Goal: Task Accomplishment & Management: Use online tool/utility

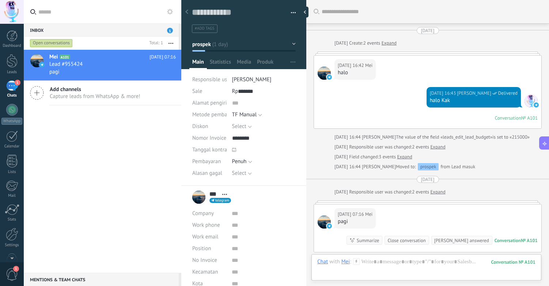
scroll to position [11, 0]
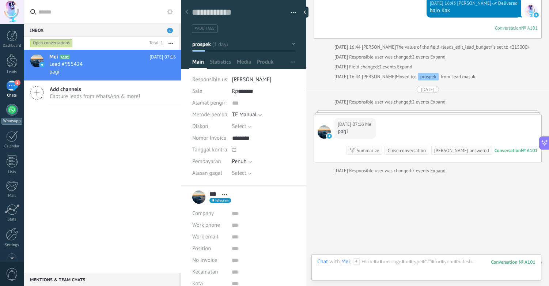
click at [15, 112] on div at bounding box center [12, 110] width 12 height 12
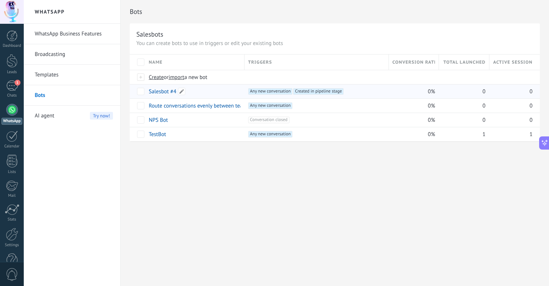
click at [160, 91] on link "Salesbot #4" at bounding box center [162, 91] width 27 height 7
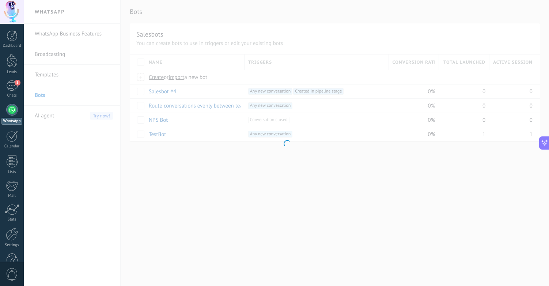
scroll to position [331, 0]
type input "**********"
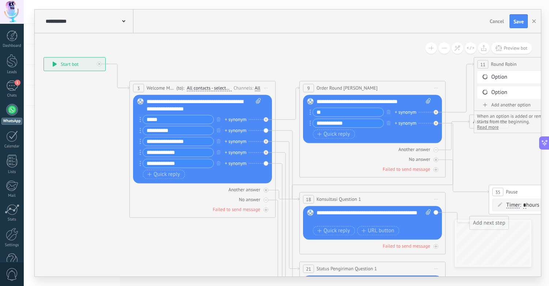
drag, startPoint x: 225, startPoint y: 210, endPoint x: 108, endPoint y: 198, distance: 117.3
click at [108, 198] on icon at bounding box center [509, 231] width 1296 height 793
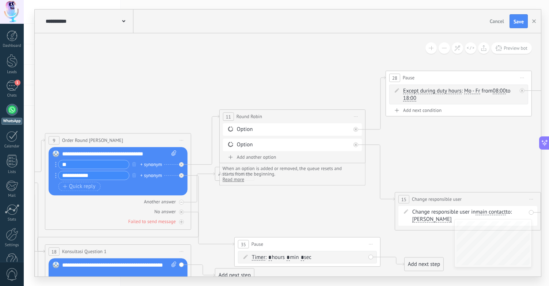
drag, startPoint x: 488, startPoint y: 153, endPoint x: 235, endPoint y: 204, distance: 257.8
click at [235, 204] on icon at bounding box center [286, 277] width 1360 height 779
click at [501, 215] on div "Change responsible user in main contact main contact all contacts chat contact …" at bounding box center [469, 215] width 114 height 15
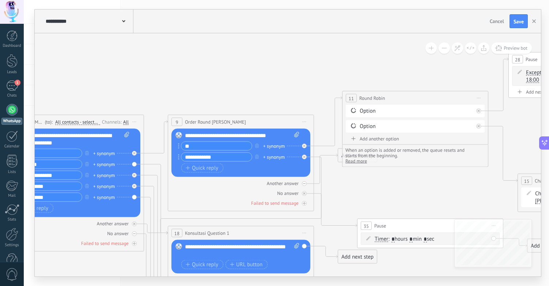
drag, startPoint x: 275, startPoint y: 214, endPoint x: 419, endPoint y: 193, distance: 145.2
click at [419, 193] on icon at bounding box center [409, 258] width 1360 height 779
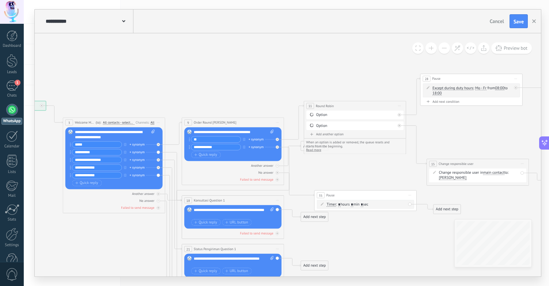
drag, startPoint x: 408, startPoint y: 172, endPoint x: 357, endPoint y: 173, distance: 51.2
click at [357, 173] on icon at bounding box center [351, 219] width 952 height 546
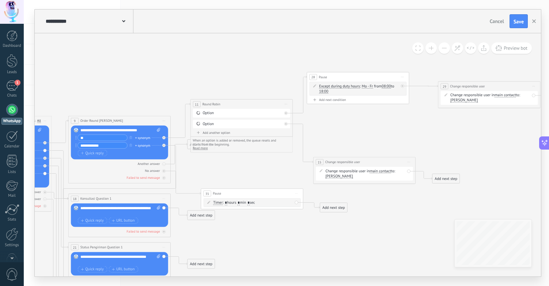
drag, startPoint x: 457, startPoint y: 100, endPoint x: 369, endPoint y: 126, distance: 92.2
click at [369, 126] on icon at bounding box center [237, 217] width 952 height 546
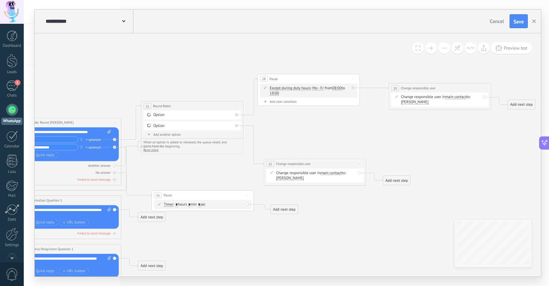
drag, startPoint x: 468, startPoint y: 137, endPoint x: 419, endPoint y: 139, distance: 48.3
click at [419, 139] on icon at bounding box center [188, 219] width 952 height 546
drag, startPoint x: 311, startPoint y: 78, endPoint x: 313, endPoint y: 86, distance: 8.2
click at [313, 86] on div "28 Pause ***** Start preview here Rename Duplicate [GEOGRAPHIC_DATA]" at bounding box center [308, 88] width 102 height 10
click at [520, 104] on div "Add next step" at bounding box center [521, 105] width 27 height 8
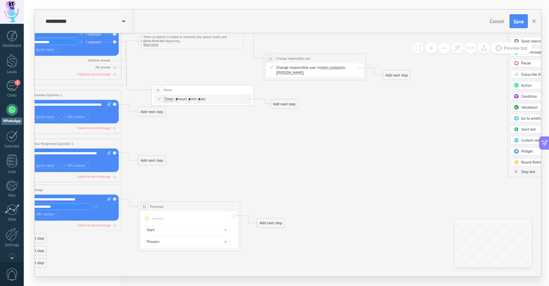
click at [528, 172] on span "Stop bot" at bounding box center [528, 171] width 14 height 5
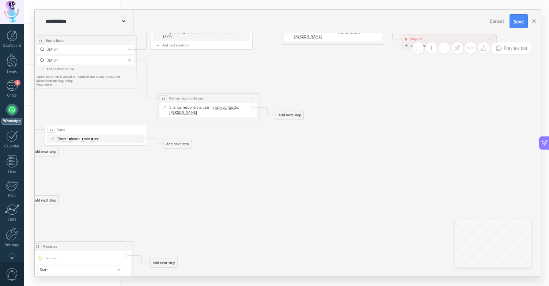
drag, startPoint x: 209, startPoint y: 163, endPoint x: 370, endPoint y: 203, distance: 165.8
click at [370, 203] on icon at bounding box center [81, 163] width 952 height 546
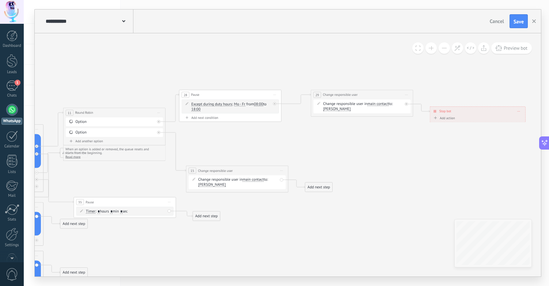
drag, startPoint x: 415, startPoint y: 149, endPoint x: 441, endPoint y: 208, distance: 63.9
click at [441, 208] on icon at bounding box center [110, 235] width 952 height 546
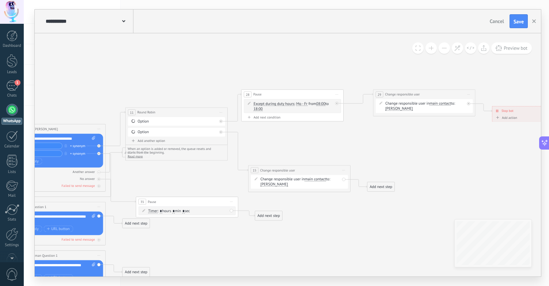
drag, startPoint x: 434, startPoint y: 197, endPoint x: 496, endPoint y: 196, distance: 62.2
click at [496, 196] on icon at bounding box center [172, 235] width 952 height 546
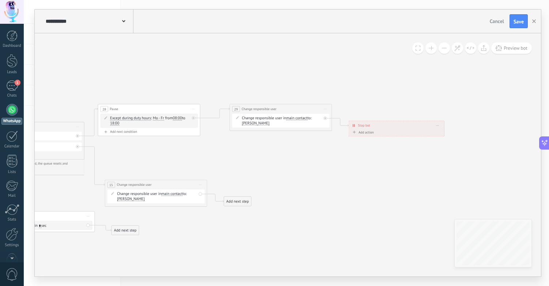
drag, startPoint x: 414, startPoint y: 138, endPoint x: 271, endPoint y: 153, distance: 143.4
click at [271, 153] on icon at bounding box center [29, 249] width 952 height 546
click at [439, 124] on div "Stop bot ******** [GEOGRAPHIC_DATA]" at bounding box center [396, 125] width 95 height 9
click at [12, 61] on div at bounding box center [12, 61] width 11 height 14
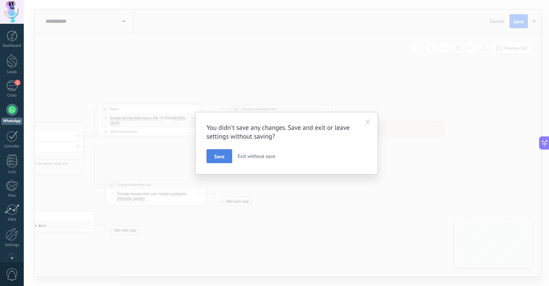
click at [227, 156] on button "Save" at bounding box center [220, 156] width 26 height 14
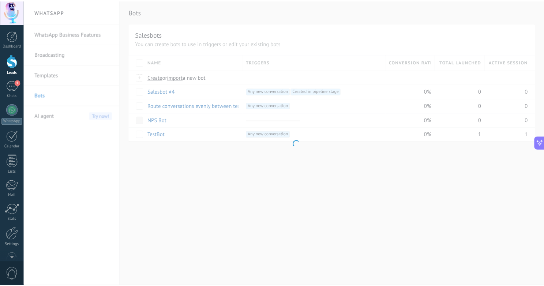
scroll to position [314, 0]
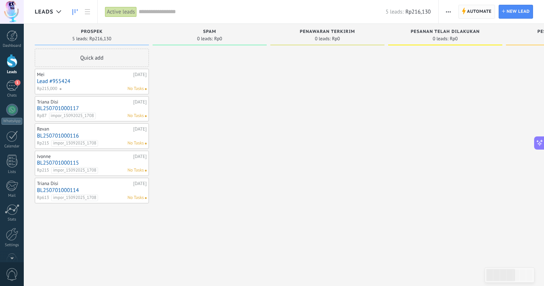
click at [466, 12] on span "Automate Automate" at bounding box center [476, 12] width 37 height 14
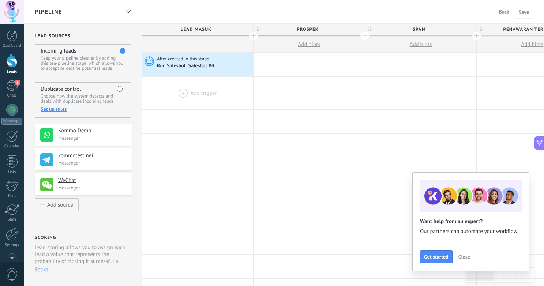
click at [191, 91] on div at bounding box center [197, 93] width 111 height 33
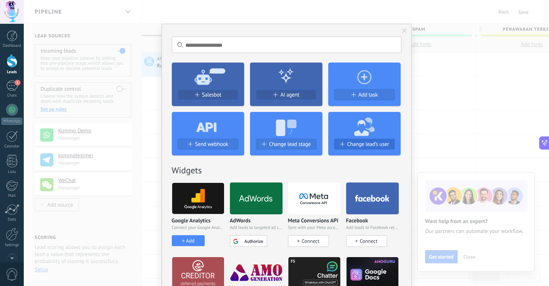
click at [358, 145] on span "Change lead’s user" at bounding box center [368, 144] width 42 height 6
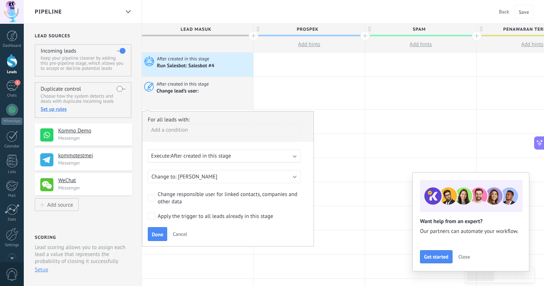
click at [212, 158] on span "After created in this stage" at bounding box center [201, 155] width 60 height 7
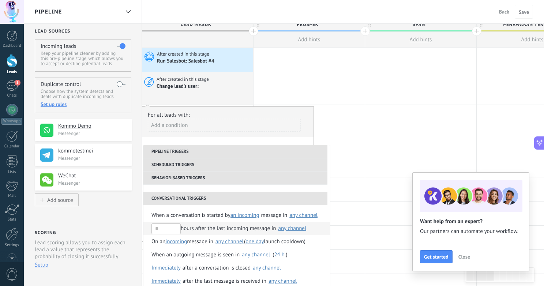
scroll to position [5, 0]
click at [181, 242] on span "incoming" at bounding box center [176, 241] width 22 height 7
click at [262, 242] on span "one day" at bounding box center [254, 241] width 18 height 7
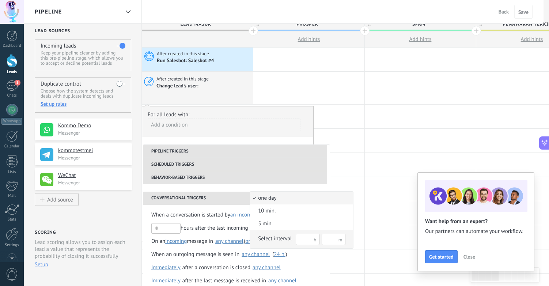
click at [307, 242] on input "text" at bounding box center [308, 239] width 24 height 11
click at [334, 240] on input "text" at bounding box center [334, 239] width 24 height 11
type input "**"
click at [276, 240] on div "Select interval" at bounding box center [275, 238] width 34 height 7
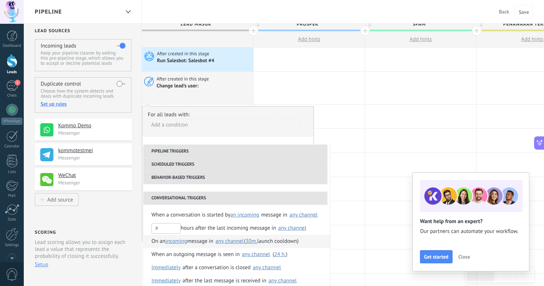
click at [234, 242] on div "any channel" at bounding box center [229, 240] width 28 height 5
click at [346, 234] on div at bounding box center [308, 237] width 111 height 24
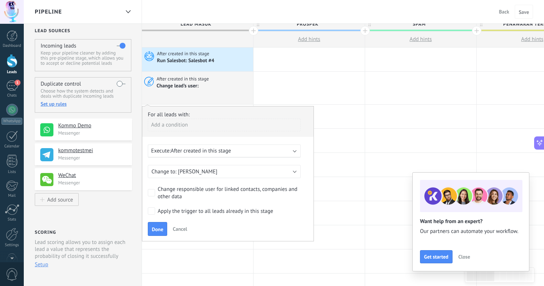
click at [206, 150] on span "After created in this stage" at bounding box center [201, 150] width 60 height 7
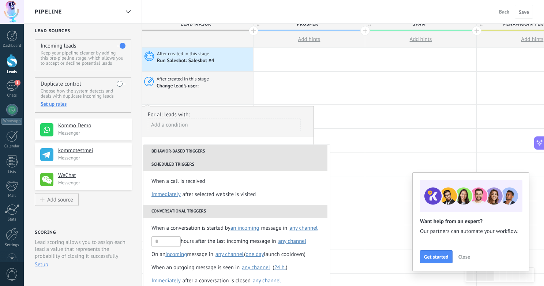
scroll to position [120, 0]
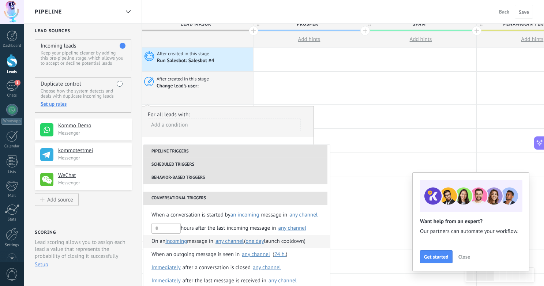
click at [201, 242] on span "message in" at bounding box center [200, 241] width 26 height 13
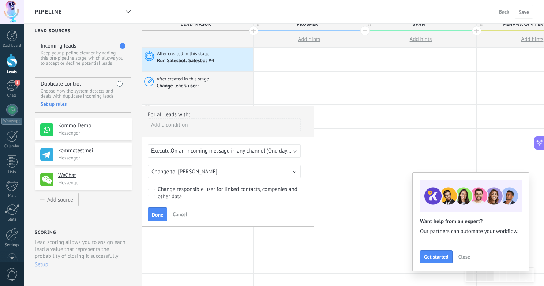
click at [225, 151] on span "On an incoming message in any channel (One day launch cooldown)" at bounding box center [250, 150] width 159 height 7
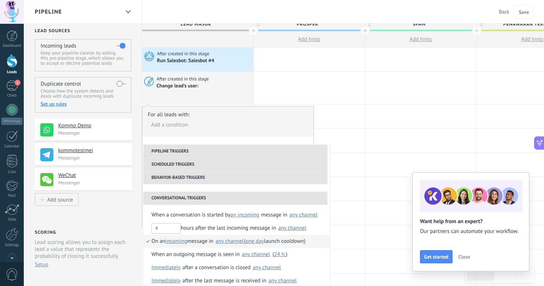
click at [261, 242] on span "one day" at bounding box center [254, 241] width 18 height 7
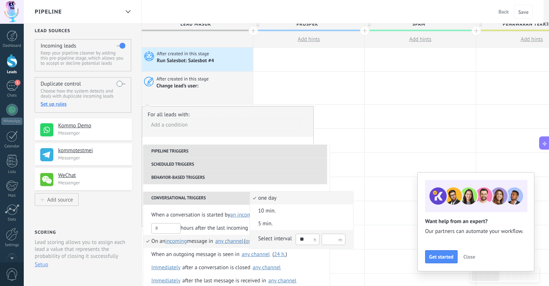
click at [328, 240] on input "text" at bounding box center [334, 239] width 24 height 11
type input "**"
drag, startPoint x: 308, startPoint y: 238, endPoint x: 261, endPoint y: 239, distance: 46.8
click at [261, 239] on div "Select interval ** **" at bounding box center [301, 239] width 87 height 12
click at [307, 240] on input "**" at bounding box center [308, 239] width 24 height 11
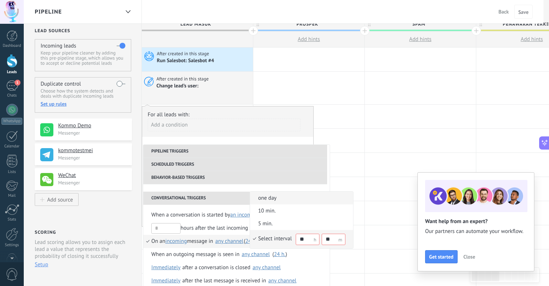
type input "*"
click at [286, 241] on div "Select interval" at bounding box center [275, 238] width 34 height 7
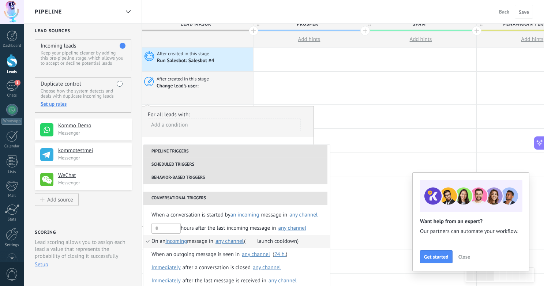
click at [229, 241] on div "any channel" at bounding box center [229, 240] width 28 height 5
click at [195, 243] on span "message in" at bounding box center [200, 241] width 26 height 13
click at [201, 243] on span "message in" at bounding box center [200, 241] width 26 height 13
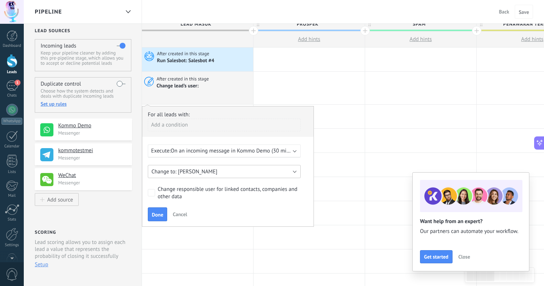
click at [186, 174] on span "[PERSON_NAME]" at bounding box center [197, 171] width 39 height 7
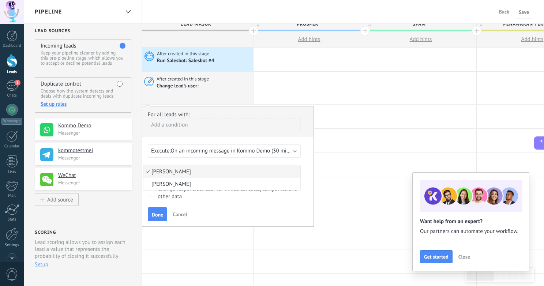
click at [235, 204] on div "For all leads with: Add a condition Execute: On an incoming message in Kommo De…" at bounding box center [228, 166] width 172 height 121
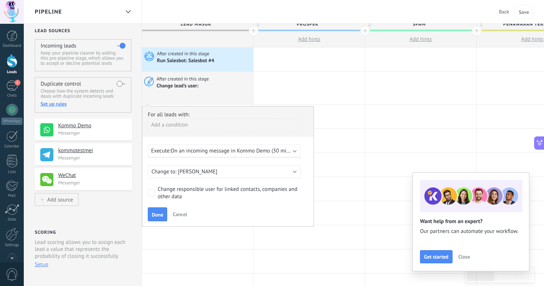
click at [200, 152] on span "On an incoming message in Kommo Demo (30 minutes launch cooldown)" at bounding box center [256, 150] width 171 height 7
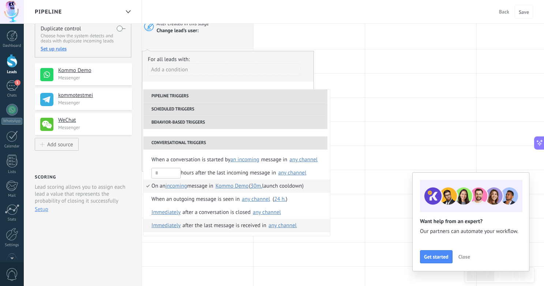
scroll to position [66, 0]
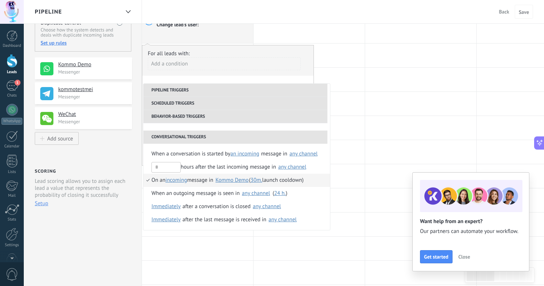
click at [200, 182] on span "message in" at bounding box center [200, 180] width 26 height 13
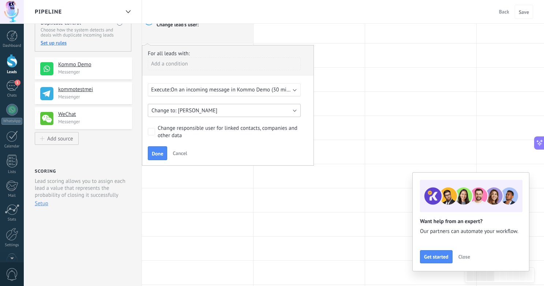
click at [208, 113] on button "[PERSON_NAME]" at bounding box center [224, 110] width 153 height 13
click at [227, 144] on div "For all leads with: Add a condition Execute: On an incoming message in Kommo De…" at bounding box center [228, 105] width 172 height 121
click at [157, 153] on span "Done" at bounding box center [157, 153] width 11 height 5
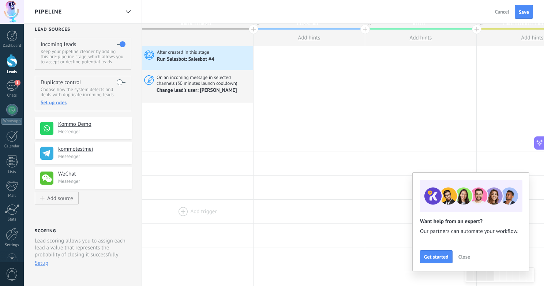
scroll to position [0, 0]
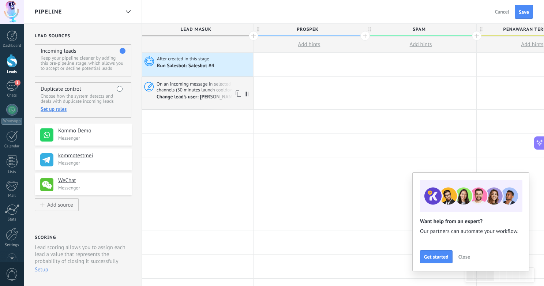
click at [220, 98] on div "Change lead’s user: [PERSON_NAME]" at bounding box center [204, 96] width 94 height 7
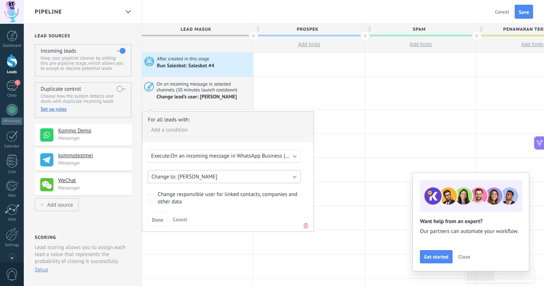
click at [210, 178] on button "[PERSON_NAME]" at bounding box center [224, 176] width 153 height 13
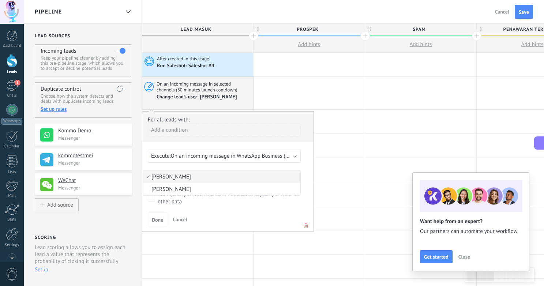
click at [211, 177] on span "[PERSON_NAME]" at bounding box center [220, 176] width 155 height 7
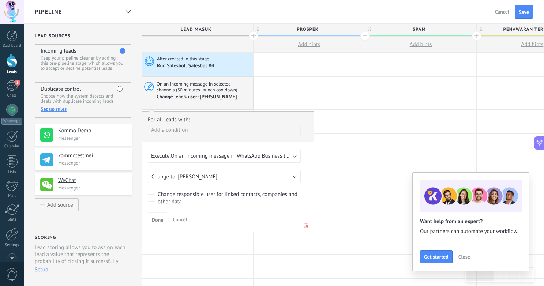
click at [221, 222] on div "Done Cancel" at bounding box center [228, 219] width 160 height 14
click at [372, 174] on div at bounding box center [420, 170] width 111 height 24
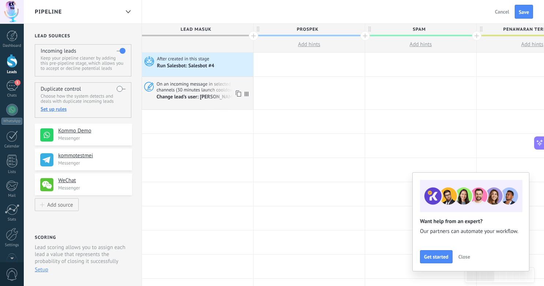
click at [212, 101] on div "On an incoming message in selected channels (30 minutes launch cooldown) Change…" at bounding box center [197, 93] width 111 height 33
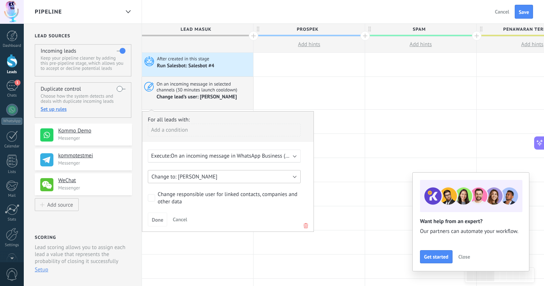
click at [224, 177] on button "[PERSON_NAME]" at bounding box center [224, 176] width 153 height 13
click at [347, 144] on div at bounding box center [308, 146] width 111 height 24
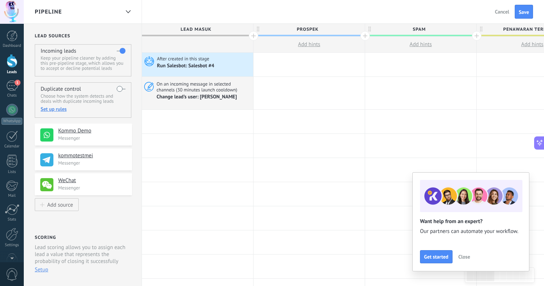
click at [465, 256] on span "Close" at bounding box center [464, 256] width 12 height 5
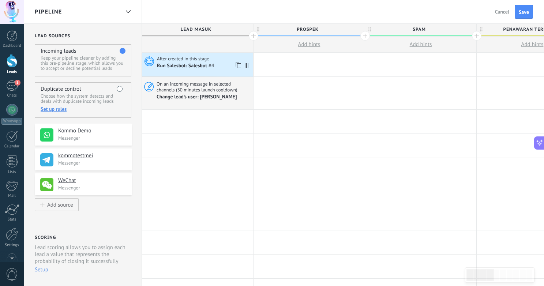
click at [208, 63] on div "Run Salesbot: Salesbot #4" at bounding box center [186, 66] width 59 height 7
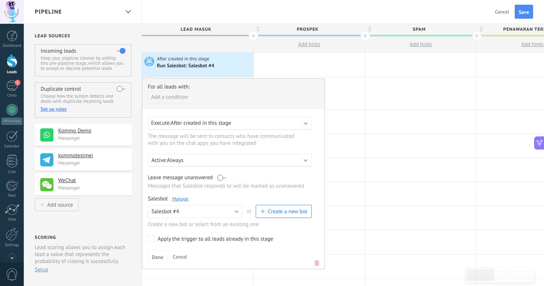
click at [191, 159] on p "Always" at bounding box center [231, 160] width 128 height 7
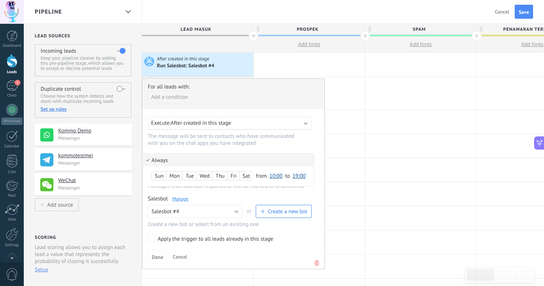
click at [193, 160] on li "Always" at bounding box center [228, 160] width 170 height 13
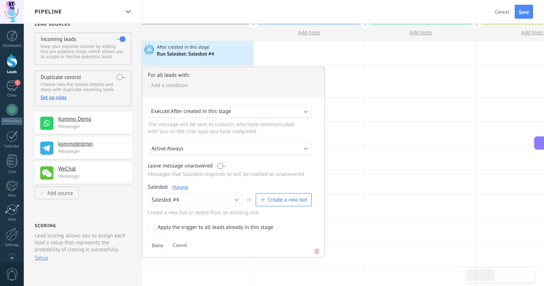
scroll to position [12, 0]
click at [183, 244] on span "Cancel" at bounding box center [180, 244] width 14 height 7
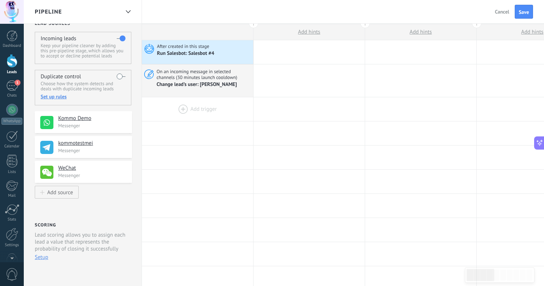
click at [182, 106] on div at bounding box center [197, 109] width 111 height 24
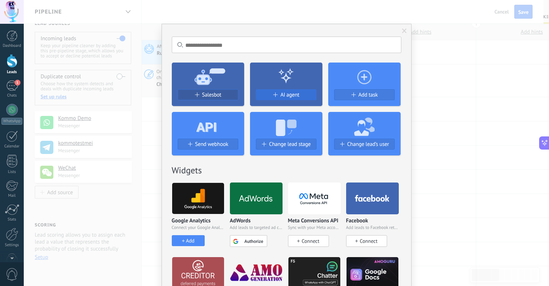
click at [280, 97] on span "AI agent" at bounding box center [289, 95] width 19 height 6
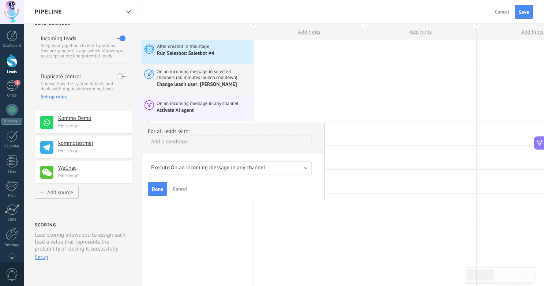
click at [245, 171] on span "On an incoming message in any channel" at bounding box center [218, 167] width 94 height 7
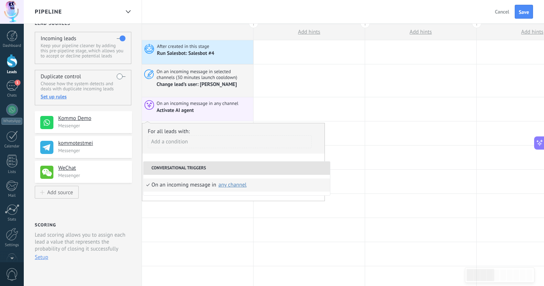
click at [291, 188] on li "On an incoming message in Select all Kommo Demo kommotestmei WeChat any channel" at bounding box center [236, 184] width 186 height 13
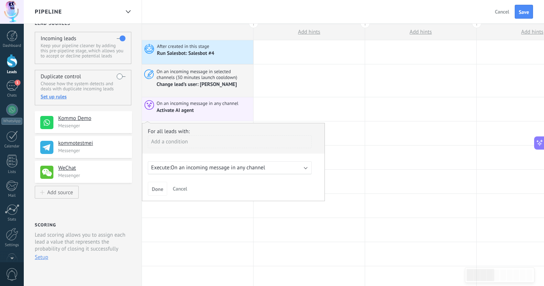
click at [185, 188] on span "Cancel" at bounding box center [180, 188] width 14 height 7
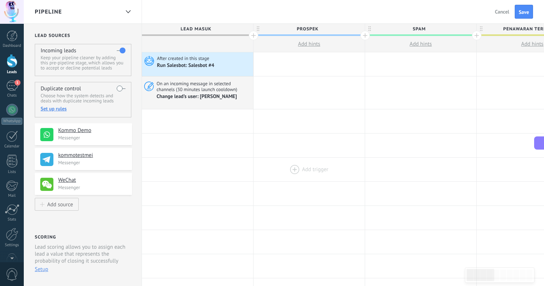
scroll to position [0, 0]
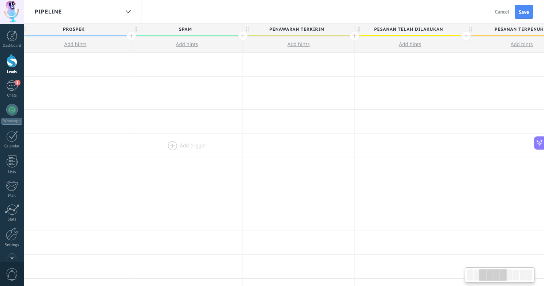
drag, startPoint x: 378, startPoint y: 133, endPoint x: 144, endPoint y: 137, distance: 233.7
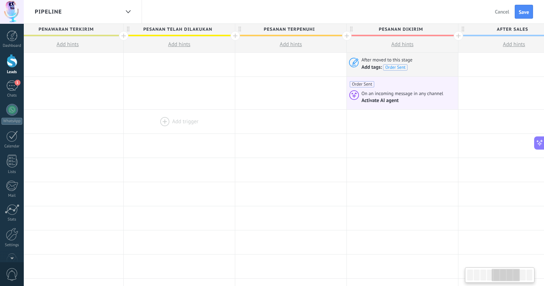
scroll to position [0, 465]
drag, startPoint x: 393, startPoint y: 120, endPoint x: 166, endPoint y: 120, distance: 226.7
click at [161, 120] on div at bounding box center [177, 122] width 111 height 24
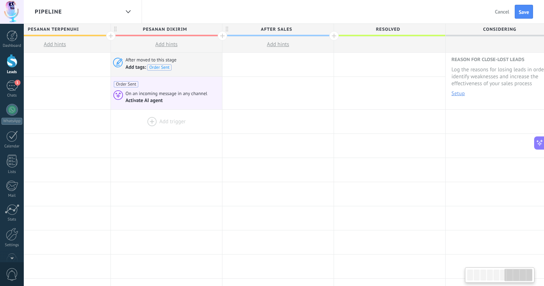
scroll to position [0, 713]
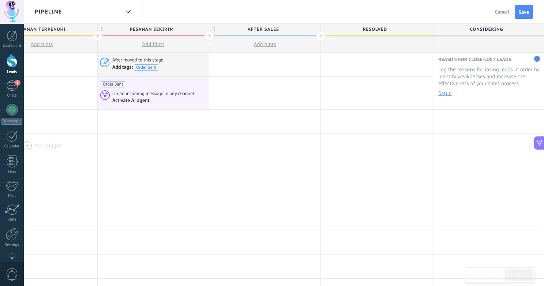
drag, startPoint x: 401, startPoint y: 130, endPoint x: 96, endPoint y: 134, distance: 304.6
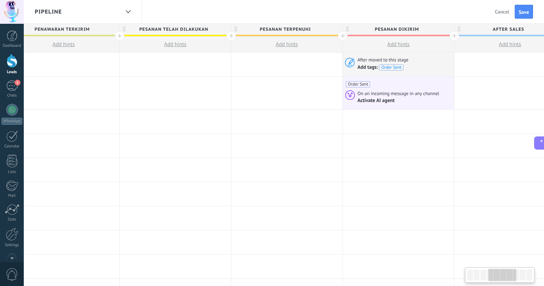
drag, startPoint x: 147, startPoint y: 120, endPoint x: 548, endPoint y: 120, distance: 401.1
click at [454, 120] on div at bounding box center [398, 122] width 111 height 24
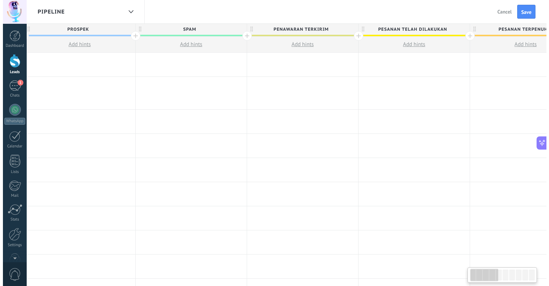
scroll to position [0, 0]
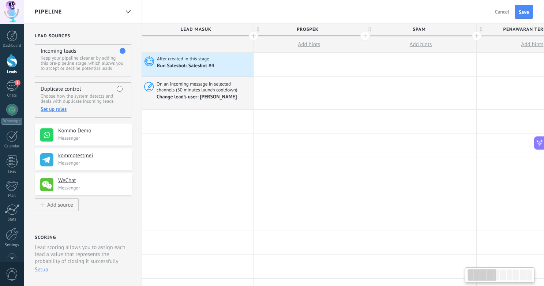
drag, startPoint x: 161, startPoint y: 120, endPoint x: 624, endPoint y: 120, distance: 462.6
click at [544, 120] on html ".abccls-1,.abccls-2{fill-rule:evenodd}.abccls-2{fill:#fff} .abfcls-1{fill:none}…" at bounding box center [272, 143] width 544 height 286
click at [192, 114] on div at bounding box center [197, 122] width 111 height 24
click at [186, 130] on div at bounding box center [197, 122] width 111 height 24
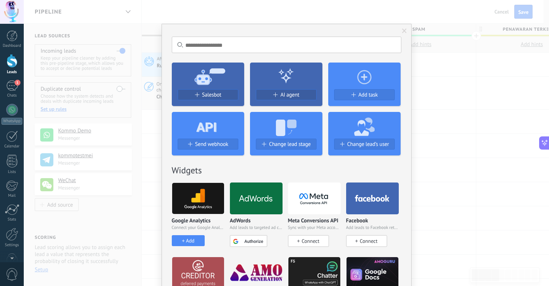
click at [406, 31] on span at bounding box center [405, 31] width 12 height 12
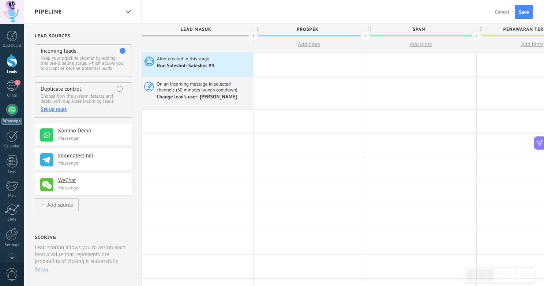
click at [11, 112] on div at bounding box center [12, 110] width 12 height 12
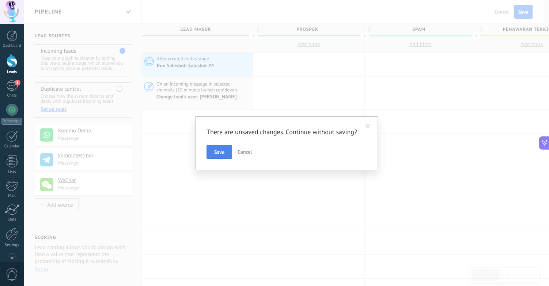
click at [215, 152] on span "Save" at bounding box center [219, 152] width 10 height 5
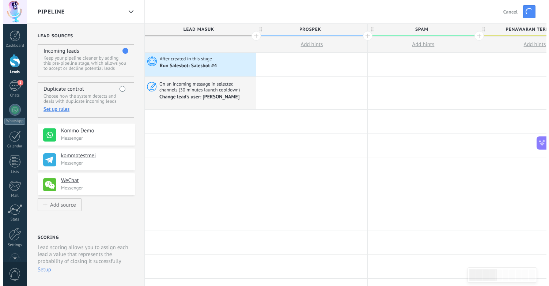
scroll to position [331, 0]
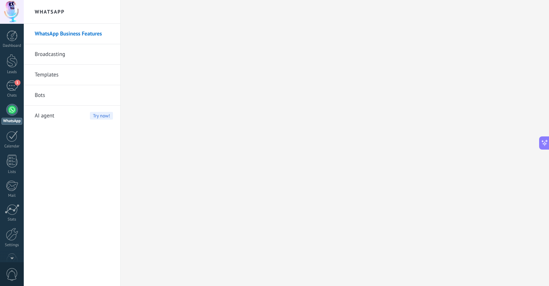
click at [43, 90] on link "Bots" at bounding box center [74, 95] width 78 height 20
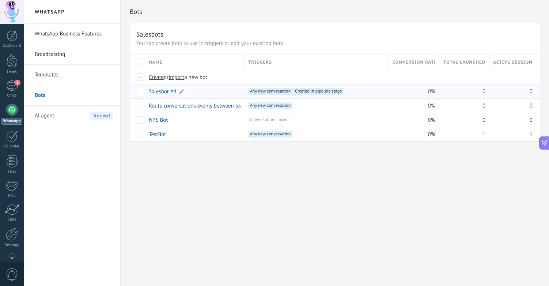
click at [161, 91] on link "Salesbot #4" at bounding box center [162, 91] width 27 height 7
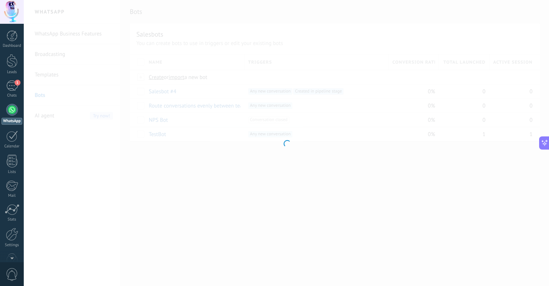
type input "**********"
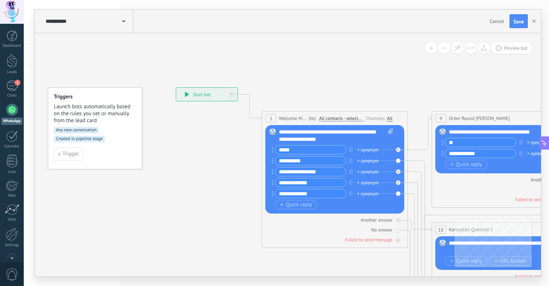
drag, startPoint x: 239, startPoint y: 152, endPoint x: 43, endPoint y: 133, distance: 196.9
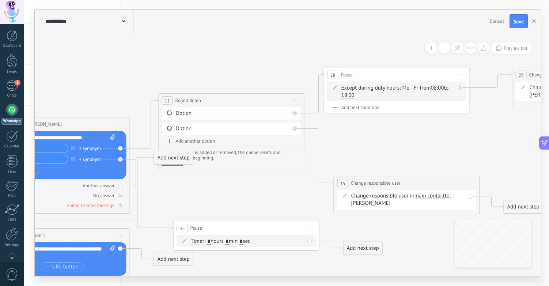
drag, startPoint x: 494, startPoint y: 162, endPoint x: 209, endPoint y: 187, distance: 285.6
click at [209, 187] on icon at bounding box center [273, 268] width 1457 height 766
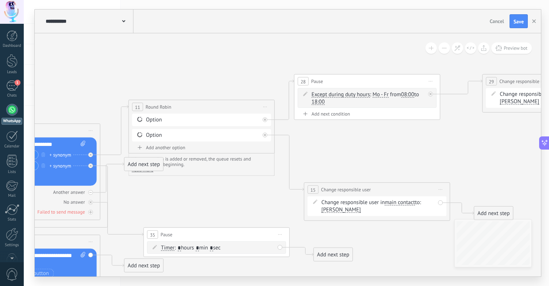
drag, startPoint x: 424, startPoint y: 158, endPoint x: 371, endPoint y: 168, distance: 53.9
click at [372, 168] on icon at bounding box center [243, 274] width 1457 height 766
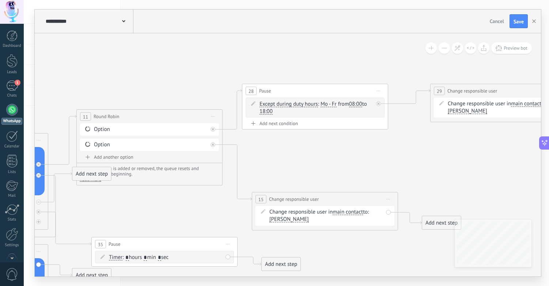
click at [330, 115] on div "Except during duty hours Until message received Timer Except during duty hours …" at bounding box center [317, 108] width 114 height 15
click at [343, 106] on span ": Mo - Fr Mo Tu We Th" at bounding box center [314, 108] width 108 height 14
click at [361, 103] on span "08:00" at bounding box center [355, 104] width 13 height 6
click at [361, 103] on button "08:00" at bounding box center [360, 104] width 29 height 13
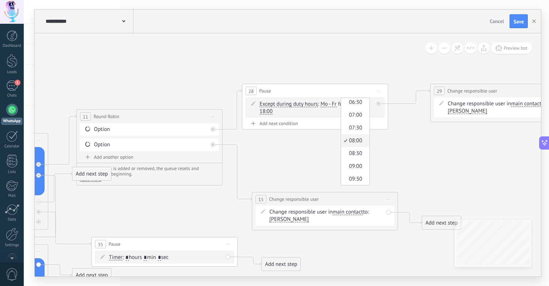
click at [300, 122] on div "Add next condition" at bounding box center [315, 123] width 139 height 6
click at [278, 103] on span "Except during duty hours" at bounding box center [289, 104] width 59 height 6
click at [278, 103] on button "Except during duty hours" at bounding box center [301, 104] width 91 height 13
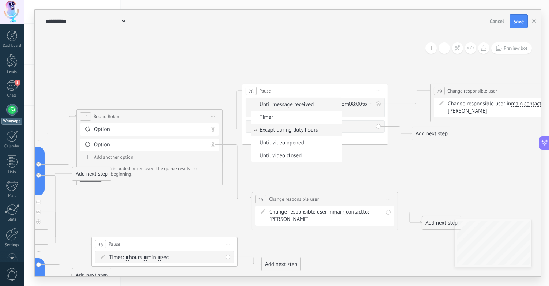
click at [289, 107] on span "Until message received" at bounding box center [296, 104] width 88 height 7
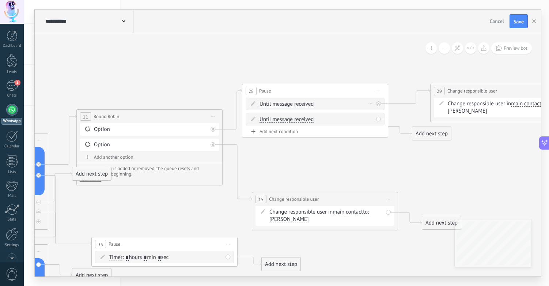
click at [299, 104] on span "Until message received" at bounding box center [287, 104] width 54 height 6
click at [299, 104] on button "Until message received" at bounding box center [301, 104] width 91 height 13
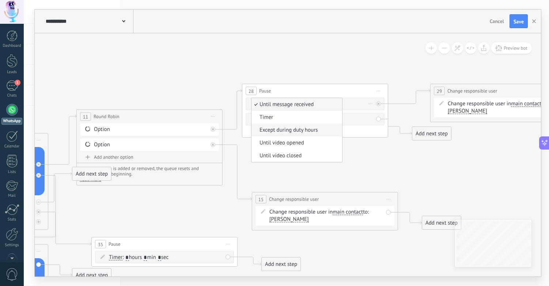
click at [311, 129] on span "Except during duty hours" at bounding box center [296, 130] width 88 height 7
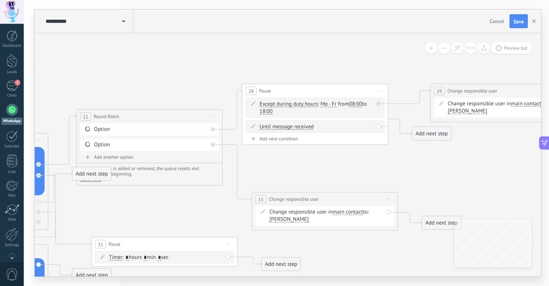
click at [447, 157] on icon at bounding box center [191, 284] width 1457 height 766
click at [371, 126] on icon at bounding box center [371, 126] width 4 height 1
click at [370, 126] on icon at bounding box center [371, 126] width 4 height 1
click at [379, 135] on div "Delete" at bounding box center [382, 137] width 33 height 12
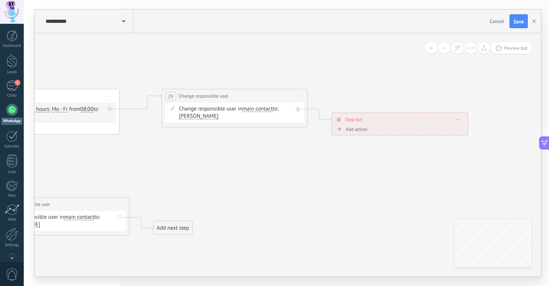
drag, startPoint x: 460, startPoint y: 150, endPoint x: 193, endPoint y: 154, distance: 267.7
click at [339, 128] on div "Add action" at bounding box center [341, 129] width 32 height 5
click at [339, 128] on button "Mark conversation closed" at bounding box center [366, 129] width 91 height 13
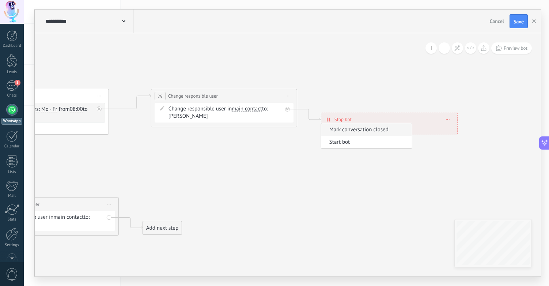
click at [450, 120] on div "Stop bot ******** [GEOGRAPHIC_DATA]" at bounding box center [389, 119] width 136 height 13
click at [449, 120] on icon at bounding box center [448, 119] width 4 height 1
click at [461, 132] on div "Delete" at bounding box center [461, 130] width 33 height 12
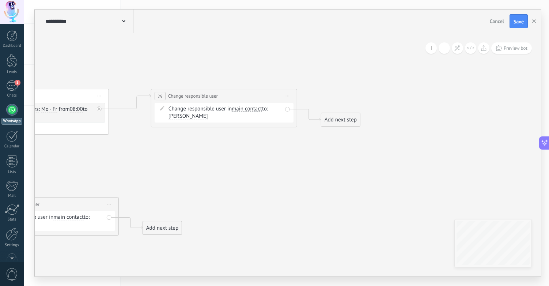
click at [342, 122] on div "Add next step" at bounding box center [340, 120] width 39 height 12
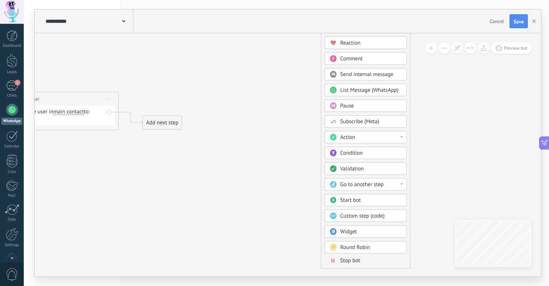
click at [360, 154] on span "Condition" at bounding box center [351, 153] width 23 height 7
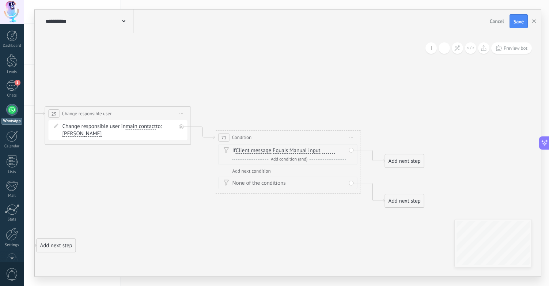
click at [254, 151] on span "Client message" at bounding box center [253, 151] width 35 height 6
click at [254, 151] on button "Client message" at bounding box center [277, 150] width 91 height 13
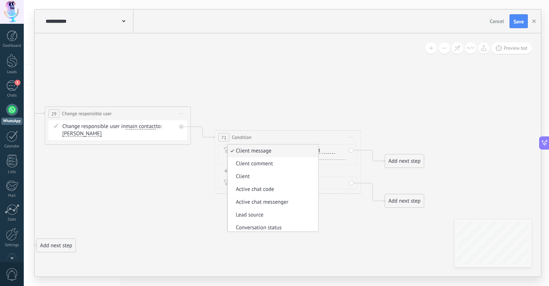
click at [263, 151] on span "Client message" at bounding box center [272, 150] width 88 height 7
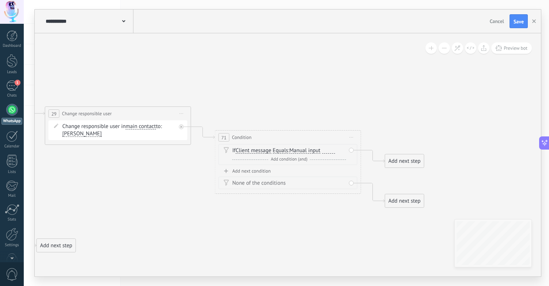
click at [314, 151] on span "Manual input" at bounding box center [305, 151] width 31 height 6
click at [314, 151] on button "Manual input" at bounding box center [331, 150] width 91 height 13
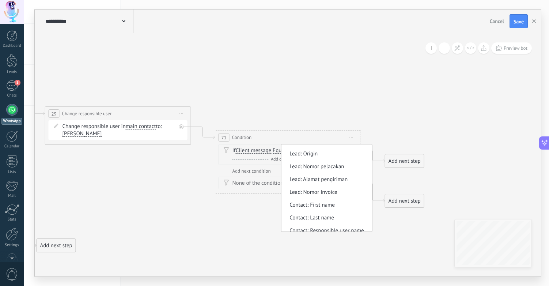
scroll to position [0, 0]
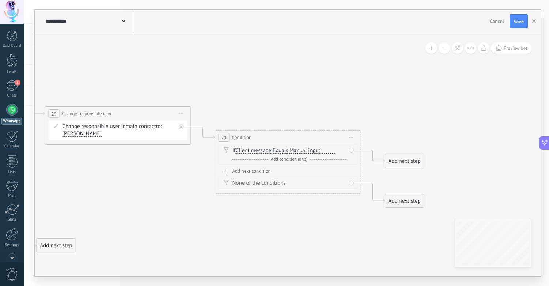
click at [271, 149] on span "Client message" at bounding box center [253, 151] width 35 height 6
click at [272, 149] on button "Client message" at bounding box center [277, 150] width 91 height 13
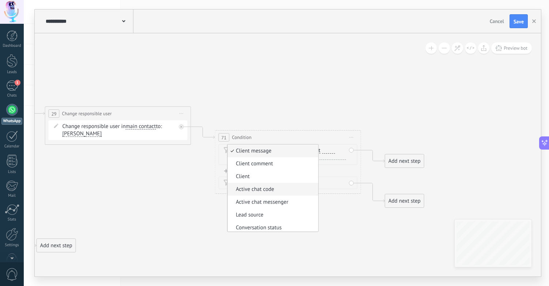
click at [283, 189] on span "Active chat code" at bounding box center [272, 189] width 88 height 7
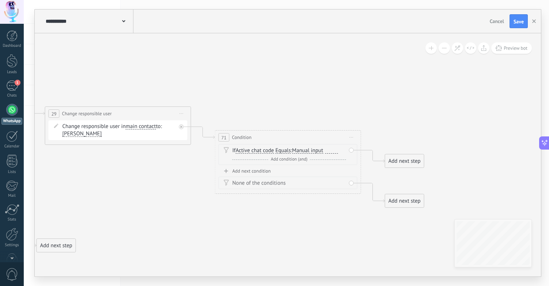
click at [320, 148] on span "Manual input" at bounding box center [307, 151] width 31 height 6
click at [320, 148] on button "Manual input" at bounding box center [334, 150] width 91 height 13
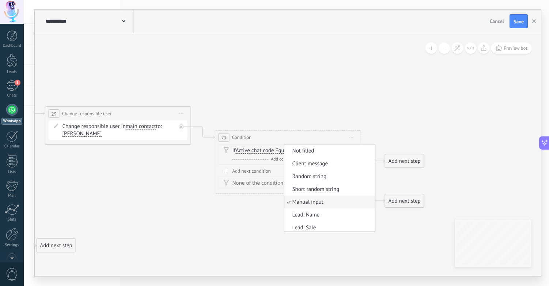
scroll to position [15, 0]
click at [251, 150] on span "Active chat code" at bounding box center [255, 151] width 38 height 6
click at [251, 150] on button "Active chat code" at bounding box center [277, 150] width 91 height 13
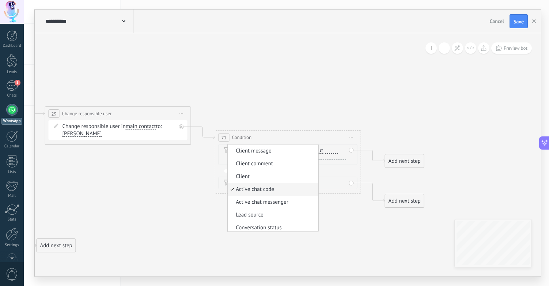
scroll to position [2, 0]
click at [265, 198] on span "Active chat messenger" at bounding box center [272, 199] width 88 height 7
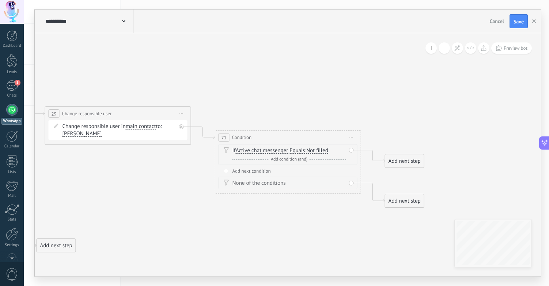
click at [318, 148] on span "Not filled" at bounding box center [317, 151] width 22 height 6
click at [318, 148] on button "Not filled" at bounding box center [348, 150] width 91 height 13
click at [324, 167] on span "Waba" at bounding box center [342, 163] width 88 height 7
click at [267, 150] on span "Active chat messenger" at bounding box center [262, 151] width 53 height 6
click at [267, 150] on button "Active chat messenger" at bounding box center [277, 150] width 91 height 13
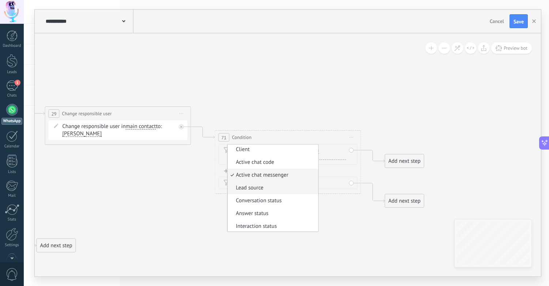
scroll to position [29, 0]
click at [276, 198] on span "Conversation status" at bounding box center [272, 198] width 88 height 7
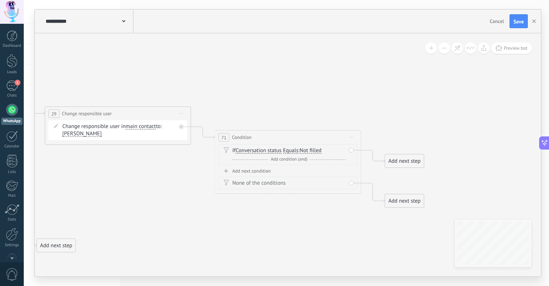
click at [318, 149] on span "Not filled" at bounding box center [311, 151] width 22 height 6
click at [318, 149] on button "Not filled" at bounding box center [341, 150] width 91 height 13
click at [250, 149] on span "Conversation status" at bounding box center [259, 151] width 46 height 6
click at [250, 149] on button "Conversation status" at bounding box center [277, 150] width 91 height 13
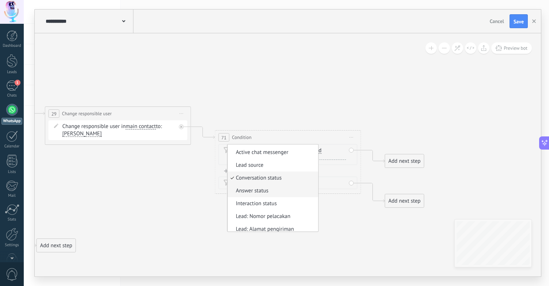
scroll to position [50, 0]
click at [274, 190] on span "Answer status" at bounding box center [272, 189] width 88 height 7
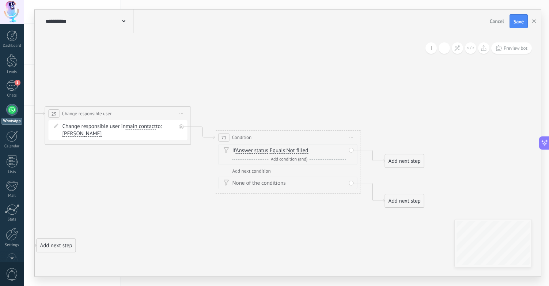
click at [305, 151] on span "Not filled" at bounding box center [298, 151] width 22 height 6
click at [305, 151] on button "Not filled" at bounding box center [328, 150] width 91 height 13
click at [257, 151] on span "Answer status" at bounding box center [252, 151] width 33 height 6
click at [257, 151] on button "Answer status" at bounding box center [277, 150] width 91 height 13
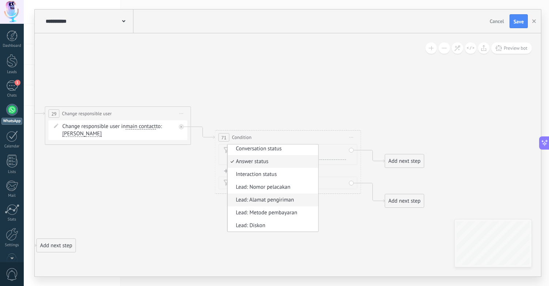
scroll to position [81, 0]
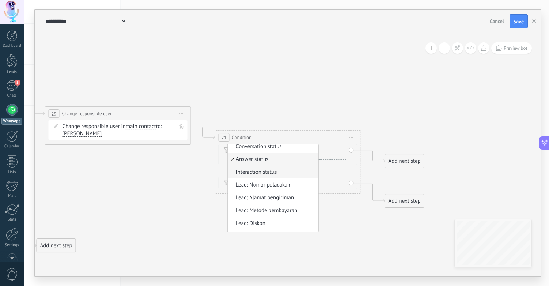
click at [272, 171] on span "Interaction status" at bounding box center [272, 172] width 88 height 7
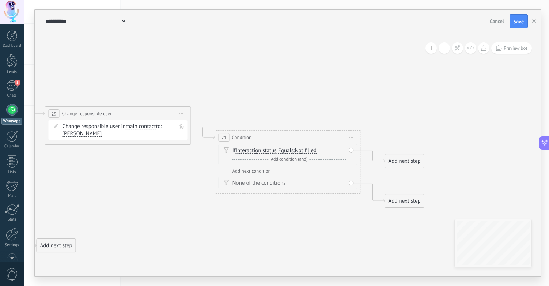
click at [305, 151] on span "Not filled" at bounding box center [306, 151] width 22 height 6
click at [305, 151] on button "Not filled" at bounding box center [336, 150] width 91 height 13
click at [314, 166] on span "Inbound" at bounding box center [331, 163] width 88 height 7
click at [267, 150] on span "Interaction status" at bounding box center [256, 151] width 41 height 6
click at [267, 150] on button "Interaction status" at bounding box center [277, 150] width 91 height 13
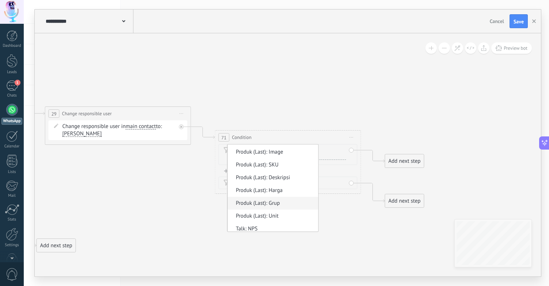
scroll to position [796, 0]
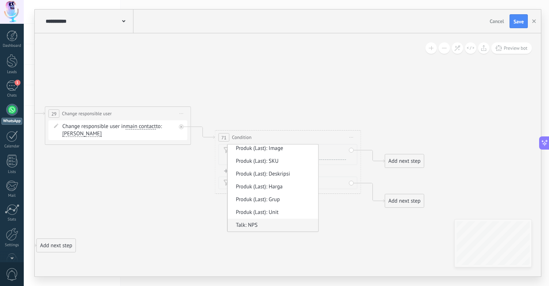
click at [260, 223] on span "Talk: NPS" at bounding box center [272, 225] width 88 height 7
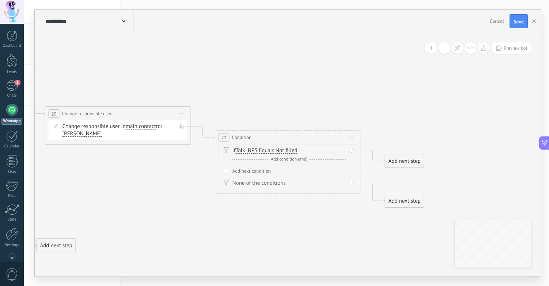
click at [286, 151] on span "Not filled" at bounding box center [287, 151] width 22 height 6
click at [286, 151] on button "Not filled" at bounding box center [317, 150] width 91 height 13
click at [293, 165] on span "Client message" at bounding box center [312, 163] width 88 height 7
click at [304, 150] on span "Client message" at bounding box center [293, 151] width 35 height 6
click at [304, 150] on button "Client message" at bounding box center [317, 150] width 91 height 13
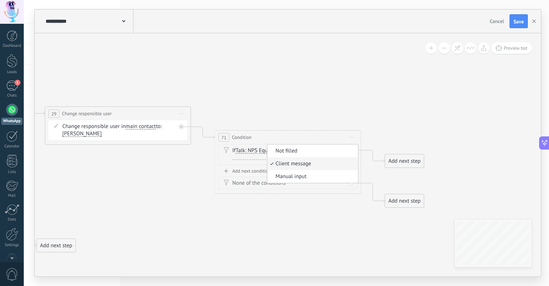
click at [303, 163] on span "Client message" at bounding box center [312, 163] width 88 height 7
click at [245, 148] on span "Talk: NPS" at bounding box center [247, 151] width 22 height 6
click at [245, 148] on button "Talk: NPS" at bounding box center [277, 150] width 91 height 13
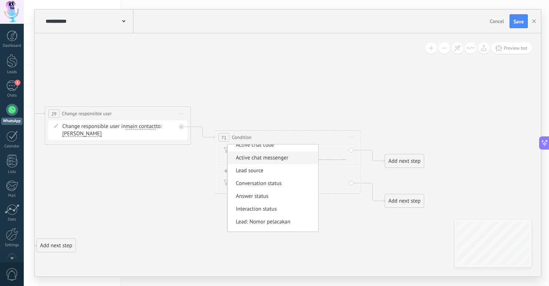
scroll to position [0, 0]
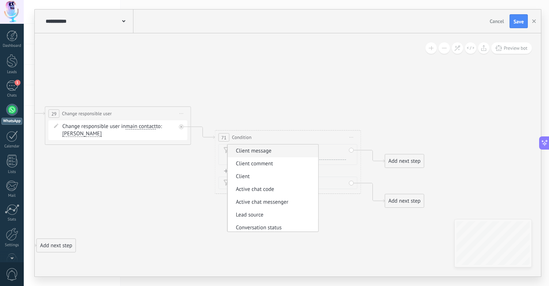
click at [274, 152] on span "Client message" at bounding box center [272, 150] width 88 height 7
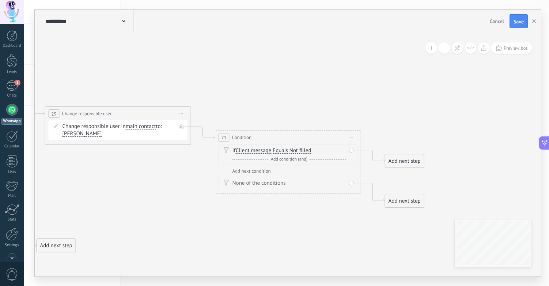
click at [304, 151] on span "Not filled" at bounding box center [301, 151] width 22 height 6
click at [304, 151] on button "Not filled" at bounding box center [331, 150] width 91 height 13
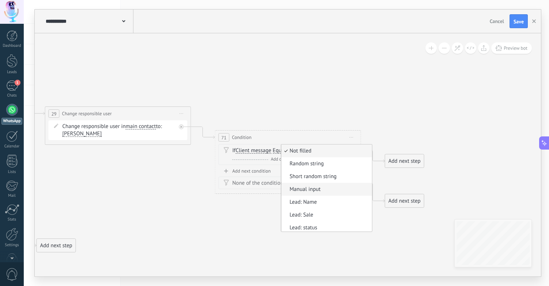
click at [315, 189] on span "Manual input" at bounding box center [326, 189] width 88 height 7
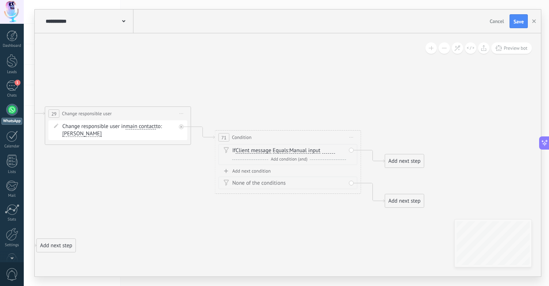
click at [267, 186] on div "None of the conditions" at bounding box center [290, 183] width 114 height 7
click at [267, 183] on div "None of the conditions" at bounding box center [290, 183] width 114 height 7
click at [262, 169] on div "Add next condition" at bounding box center [288, 171] width 139 height 6
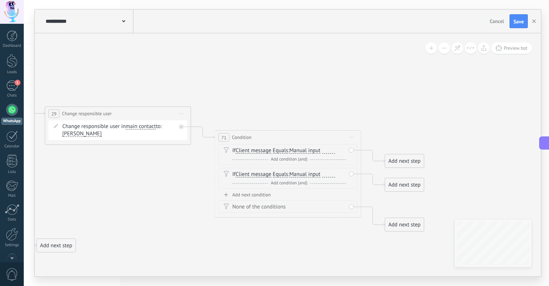
click at [353, 139] on span "Start preview here Rename Duplicate [GEOGRAPHIC_DATA]" at bounding box center [352, 137] width 12 height 11
click at [367, 185] on div "Delete" at bounding box center [379, 185] width 61 height 12
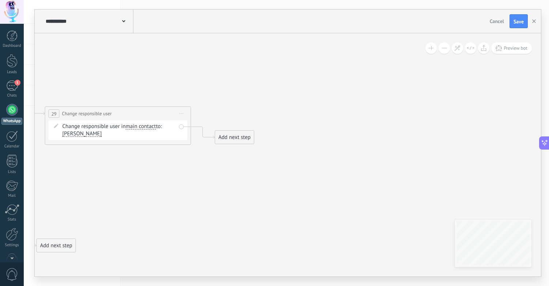
click at [230, 135] on div "Add next step" at bounding box center [234, 137] width 39 height 12
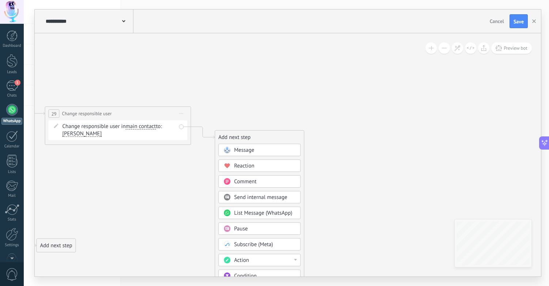
click at [254, 165] on span "Reaction" at bounding box center [244, 165] width 20 height 7
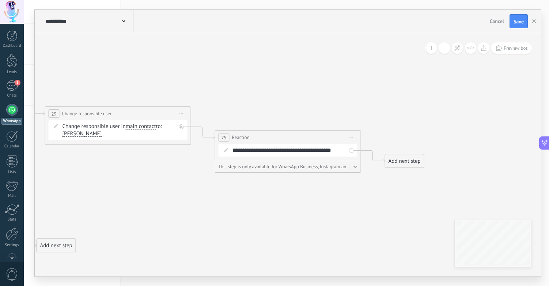
click at [352, 136] on span "Start preview here Rename Duplicate [GEOGRAPHIC_DATA]" at bounding box center [352, 137] width 12 height 11
click at [364, 181] on div "Delete" at bounding box center [379, 185] width 61 height 12
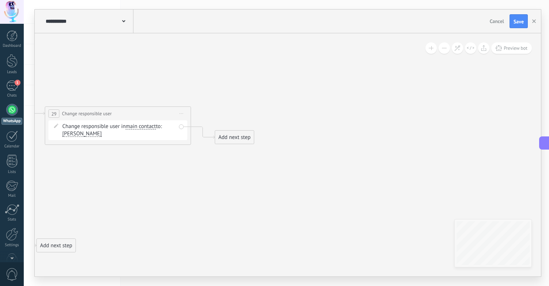
click at [226, 136] on div "Add next step" at bounding box center [234, 137] width 39 height 12
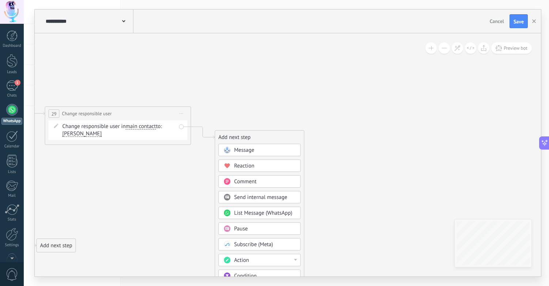
click at [274, 182] on div "Comment" at bounding box center [264, 181] width 61 height 7
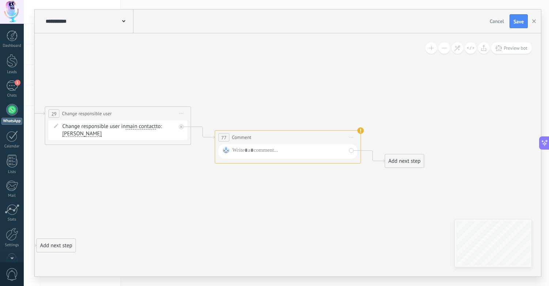
click at [349, 137] on span "Start preview here Rename Duplicate [GEOGRAPHIC_DATA]" at bounding box center [352, 137] width 12 height 11
click at [365, 183] on div "Delete" at bounding box center [379, 185] width 61 height 12
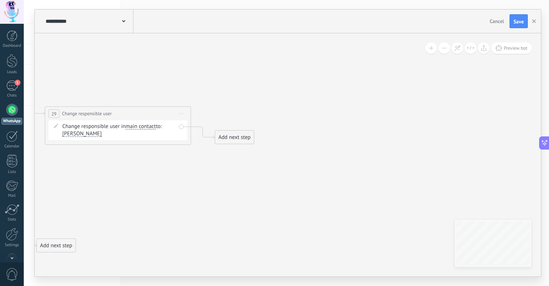
click at [234, 136] on div "Add next step" at bounding box center [234, 137] width 39 height 12
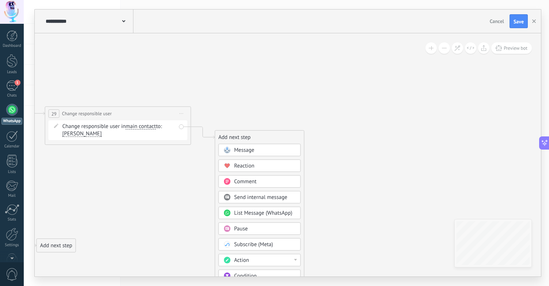
click at [268, 198] on span "Send internal message" at bounding box center [260, 197] width 53 height 7
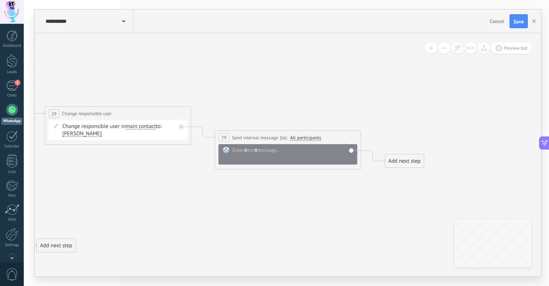
click at [353, 136] on span "Start preview here Rename Duplicate [GEOGRAPHIC_DATA]" at bounding box center [352, 137] width 12 height 11
click at [356, 186] on icon at bounding box center [356, 184] width 4 height 4
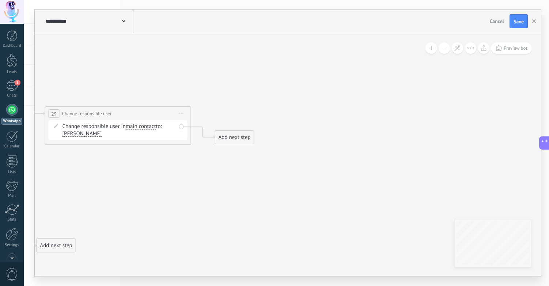
click at [240, 136] on div "Add next step" at bounding box center [234, 137] width 39 height 12
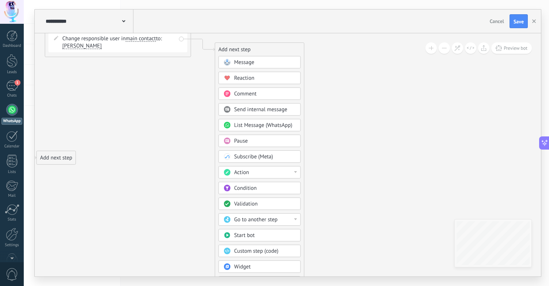
click at [268, 174] on div "Action" at bounding box center [264, 172] width 61 height 7
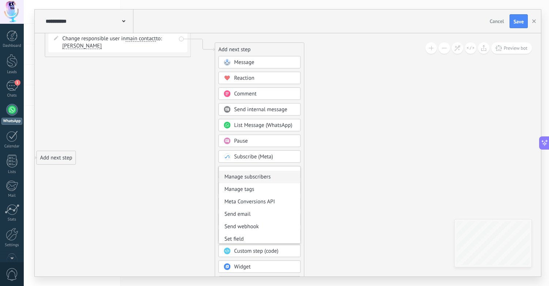
scroll to position [97, 0]
click at [295, 164] on div "Message Message Message Reaction Comment Send internal message" at bounding box center [260, 179] width 82 height 247
click at [290, 168] on div "Generate form" at bounding box center [260, 162] width 82 height 12
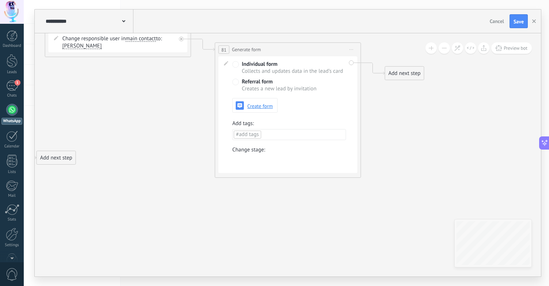
click at [354, 50] on span "Start preview here Rename Duplicate [GEOGRAPHIC_DATA]" at bounding box center [352, 49] width 12 height 11
click at [363, 95] on div "Delete" at bounding box center [379, 97] width 61 height 12
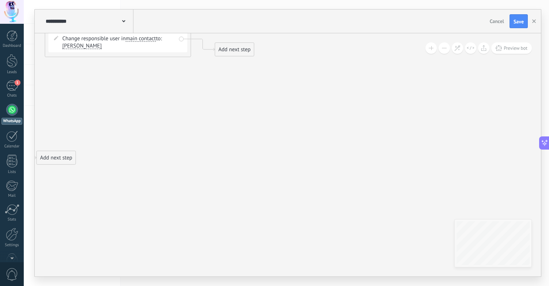
click at [234, 52] on div "Add next step" at bounding box center [234, 50] width 39 height 12
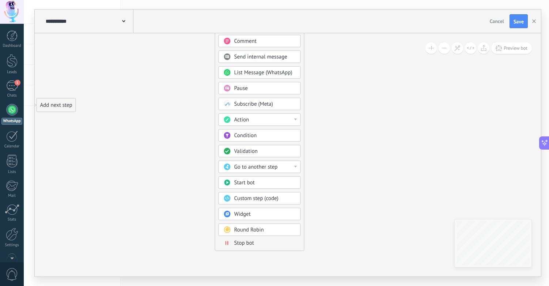
click at [266, 197] on span "Custom step (code)" at bounding box center [256, 198] width 44 height 7
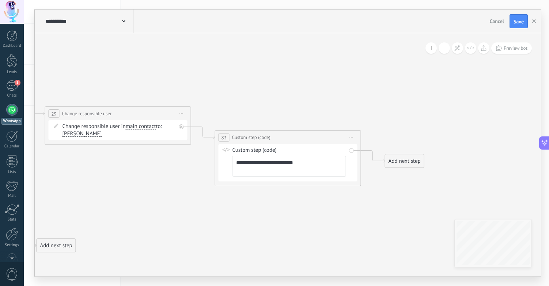
click at [302, 170] on textarea "**********" at bounding box center [290, 166] width 114 height 21
click at [257, 136] on span "Custom step (code)" at bounding box center [251, 137] width 38 height 7
click at [257, 148] on div "Custom step (code)" at bounding box center [290, 150] width 114 height 7
click at [350, 136] on span "Start preview here Rename Duplicate [GEOGRAPHIC_DATA]" at bounding box center [352, 137] width 12 height 11
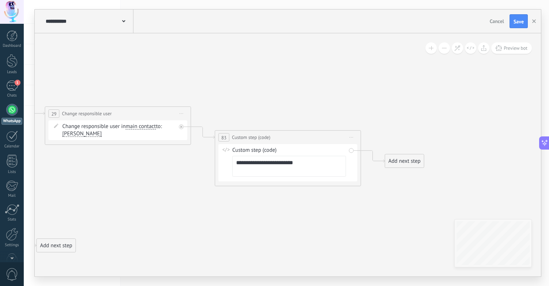
drag, startPoint x: 283, startPoint y: 148, endPoint x: 242, endPoint y: 148, distance: 41.3
click at [241, 148] on div "Custom step (code)" at bounding box center [290, 150] width 114 height 7
drag, startPoint x: 232, startPoint y: 148, endPoint x: 298, endPoint y: 149, distance: 65.8
click at [298, 149] on div "Custom step (code)" at bounding box center [290, 150] width 114 height 7
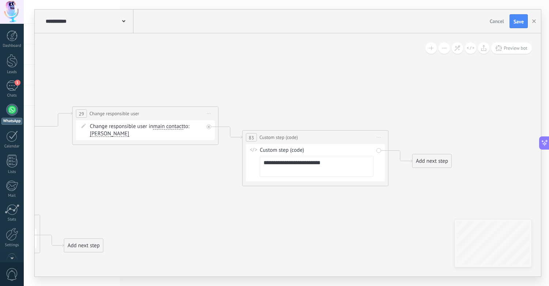
drag, startPoint x: 249, startPoint y: 100, endPoint x: 473, endPoint y: 100, distance: 224.2
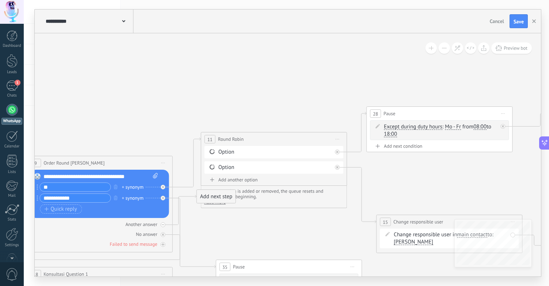
drag, startPoint x: 189, startPoint y: 98, endPoint x: 460, endPoint y: 98, distance: 271.0
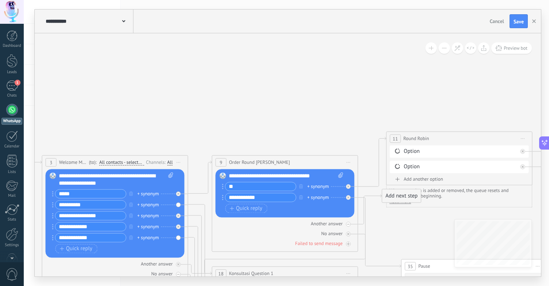
drag, startPoint x: 242, startPoint y: 98, endPoint x: 408, endPoint y: 101, distance: 165.3
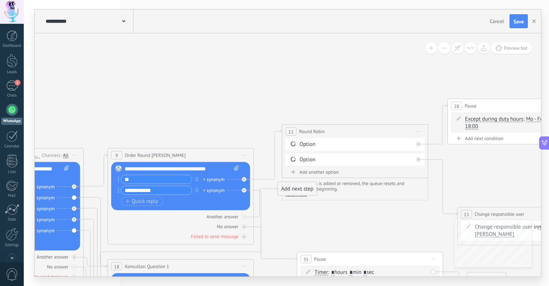
drag, startPoint x: 336, startPoint y: 100, endPoint x: 193, endPoint y: 92, distance: 143.2
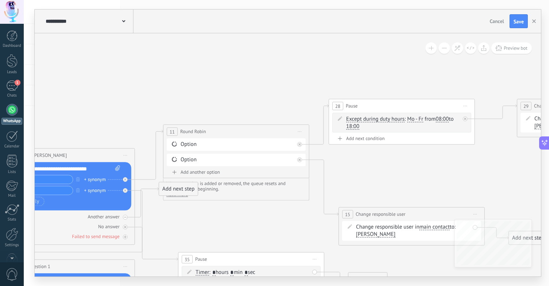
drag, startPoint x: 375, startPoint y: 91, endPoint x: 195, endPoint y: 87, distance: 180.0
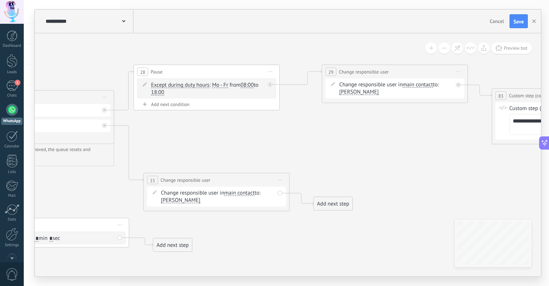
drag, startPoint x: 437, startPoint y: 167, endPoint x: 198, endPoint y: 158, distance: 239.0
click at [265, 142] on icon at bounding box center [120, 265] width 1530 height 766
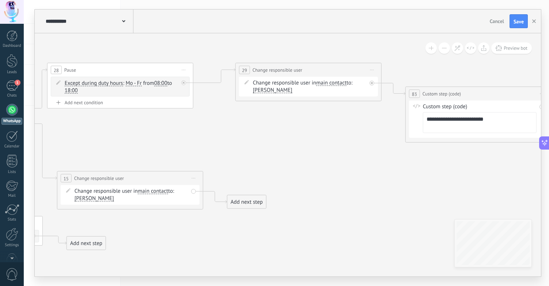
drag, startPoint x: 431, startPoint y: 159, endPoint x: 323, endPoint y: 155, distance: 109.1
click at [295, 159] on icon at bounding box center [33, 263] width 1530 height 766
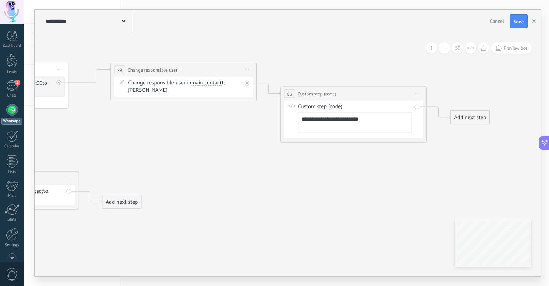
click at [417, 92] on span "Start preview here Rename Duplicate [GEOGRAPHIC_DATA]" at bounding box center [417, 93] width 12 height 11
click at [443, 142] on div "Delete" at bounding box center [444, 141] width 61 height 12
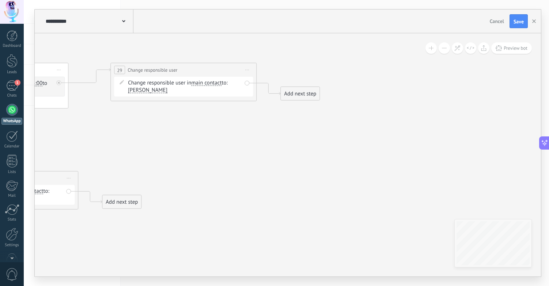
click at [311, 94] on div "Add next step" at bounding box center [300, 94] width 39 height 12
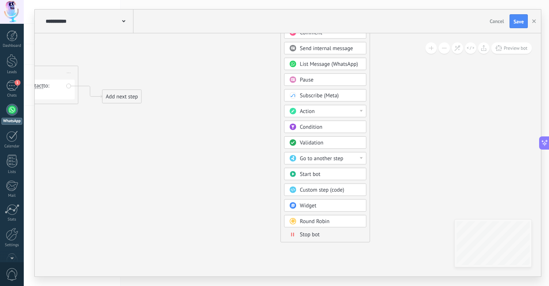
click at [328, 207] on body ".abccls-1,.abccls-2{fill-rule:evenodd}.abccls-2{fill:#fff} .abfcls-1{fill:none}…" at bounding box center [274, 143] width 549 height 286
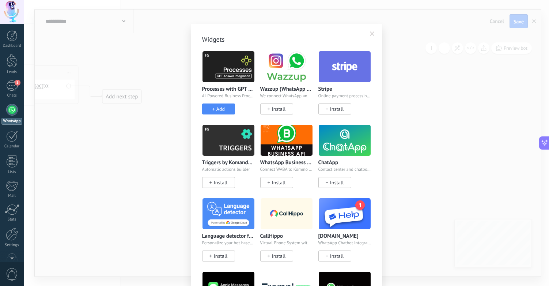
click at [227, 145] on img at bounding box center [229, 139] width 52 height 35
click at [227, 149] on img at bounding box center [229, 139] width 52 height 35
click at [220, 181] on span "Install" at bounding box center [221, 183] width 14 height 6
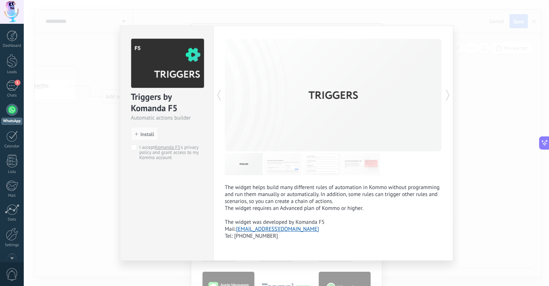
click at [291, 165] on img at bounding box center [283, 164] width 38 height 22
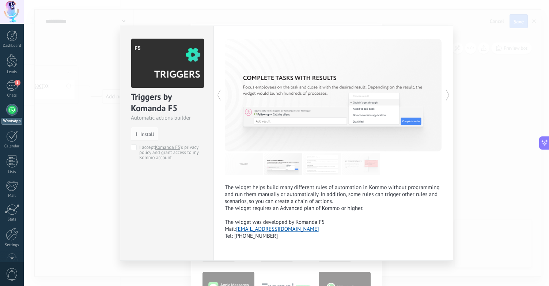
click at [325, 166] on img at bounding box center [322, 164] width 38 height 22
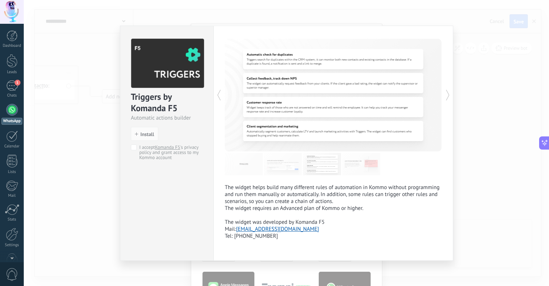
click at [358, 166] on img at bounding box center [361, 164] width 38 height 22
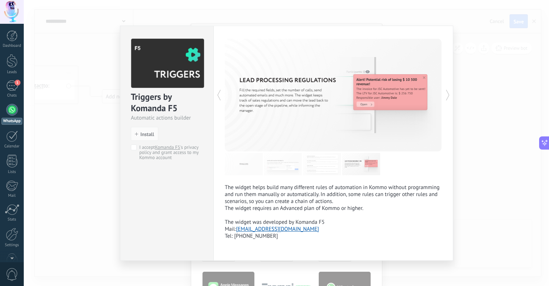
click at [246, 166] on img at bounding box center [244, 164] width 38 height 22
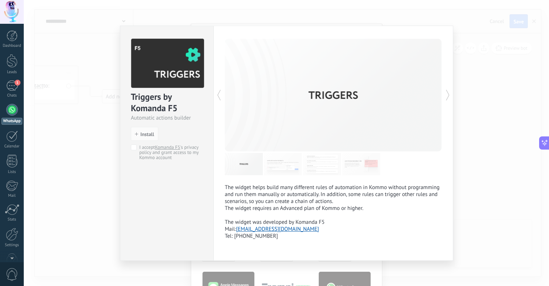
click at [295, 166] on img at bounding box center [283, 164] width 38 height 22
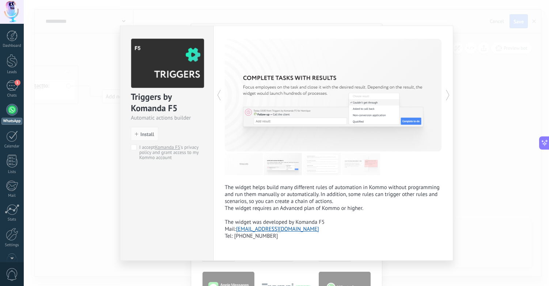
click at [318, 166] on img at bounding box center [322, 164] width 38 height 22
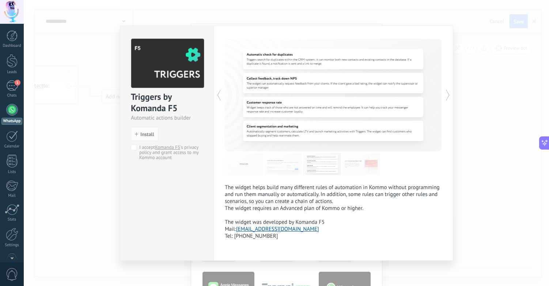
click at [471, 173] on div "Triggers by Komanda F5 Automatic actions builder install Install I accept Koman…" at bounding box center [286, 143] width 525 height 286
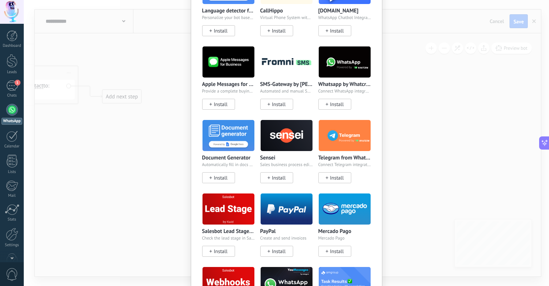
scroll to position [289, 0]
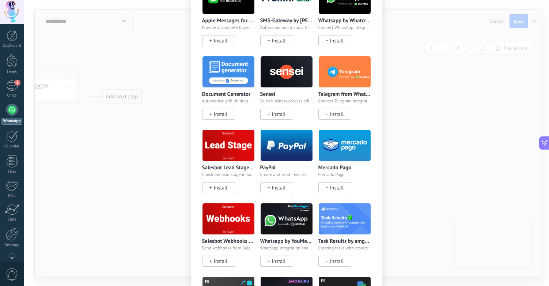
click at [232, 148] on img at bounding box center [229, 145] width 52 height 35
click at [217, 185] on span "Install" at bounding box center [221, 188] width 14 height 6
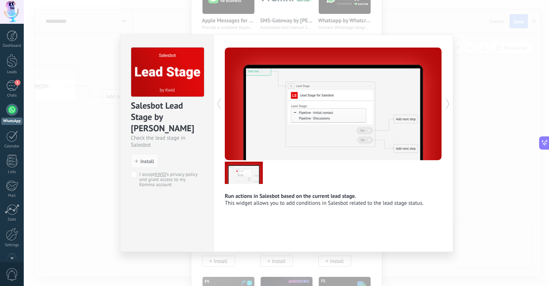
click at [448, 105] on use at bounding box center [447, 104] width 3 height 11
click at [536, 63] on div "Salesbot Lead Stage by [PERSON_NAME] Check the lead stage in Salesbot install I…" at bounding box center [286, 143] width 525 height 286
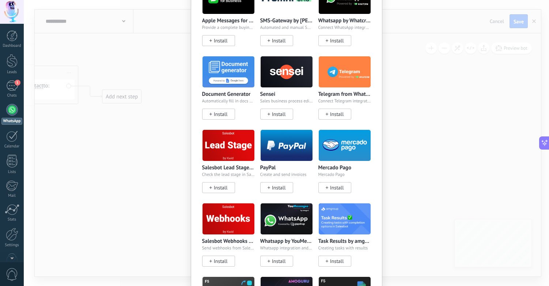
click at [102, 152] on div "Widgets Processes with GPT by Komanda F5 AI-Powered Business Process Modeling i…" at bounding box center [286, 143] width 525 height 286
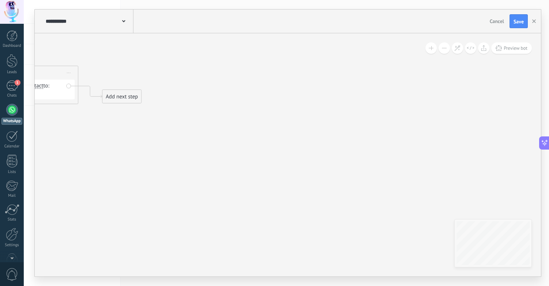
scroll to position [0, 0]
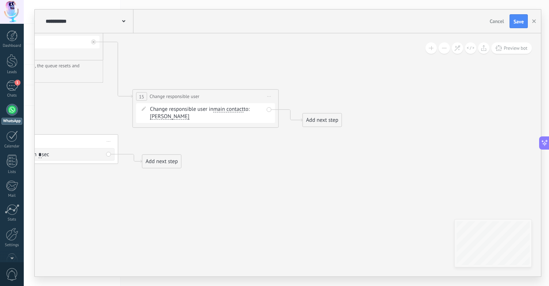
drag, startPoint x: 137, startPoint y: 150, endPoint x: 405, endPoint y: 173, distance: 268.6
click at [406, 173] on icon at bounding box center [24, 181] width 1360 height 766
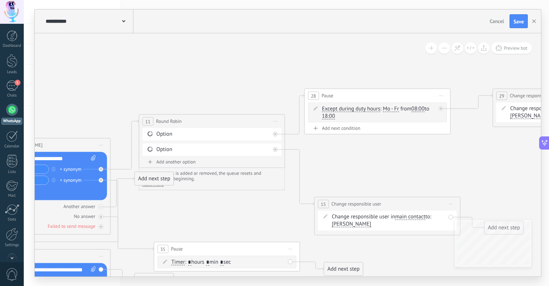
drag, startPoint x: 126, startPoint y: 104, endPoint x: 235, endPoint y: 210, distance: 152.0
click at [235, 210] on icon at bounding box center [206, 289] width 1360 height 766
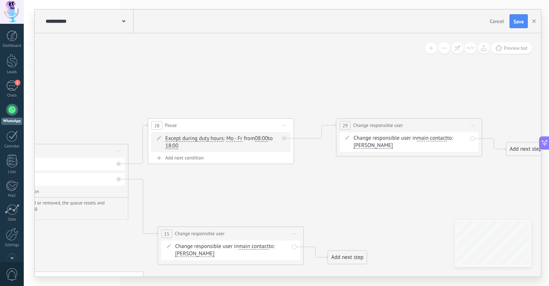
drag, startPoint x: 426, startPoint y: 159, endPoint x: 275, endPoint y: 187, distance: 152.8
click at [284, 124] on span "Start preview here Rename Duplicate [GEOGRAPHIC_DATA]" at bounding box center [285, 125] width 12 height 11
click at [308, 173] on div "Delete" at bounding box center [312, 173] width 61 height 12
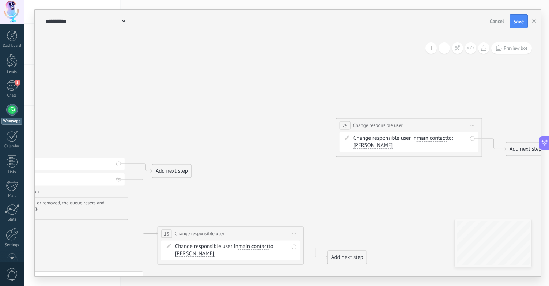
click at [177, 172] on div "Add next step" at bounding box center [171, 171] width 39 height 12
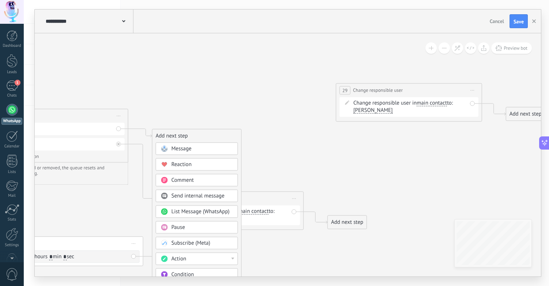
click at [193, 260] on div "Action" at bounding box center [201, 258] width 61 height 7
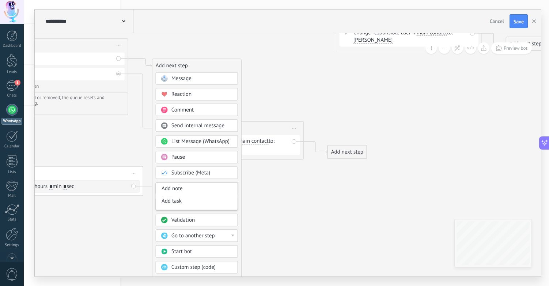
click at [238, 165] on div "Add next step Message Message Message Reaction Comment Send internal message" at bounding box center [197, 189] width 90 height 261
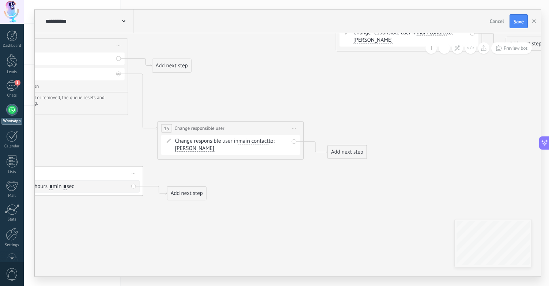
click at [177, 64] on div "Add next step" at bounding box center [171, 66] width 39 height 12
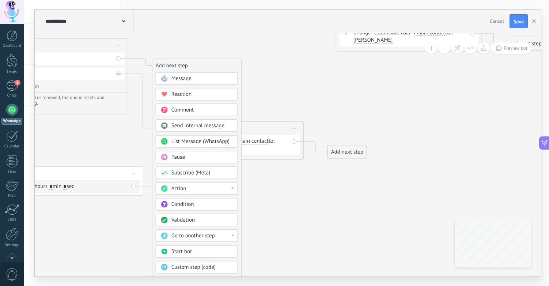
click at [200, 205] on div "Condition" at bounding box center [201, 204] width 61 height 7
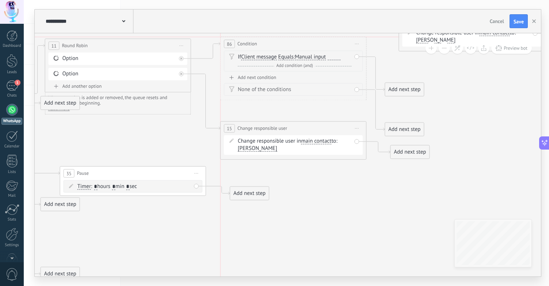
drag, startPoint x: 275, startPoint y: 63, endPoint x: 283, endPoint y: 38, distance: 26.4
click at [283, 38] on div "86 Condition ********* Start preview here Rename Duplicate [GEOGRAPHIC_DATA]" at bounding box center [294, 44] width 146 height 14
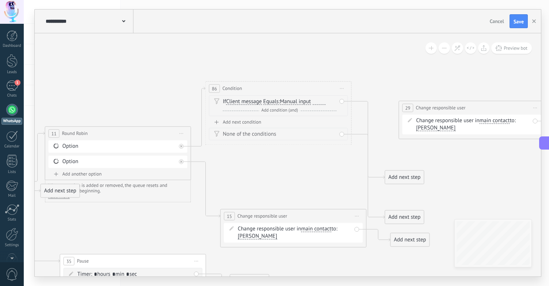
drag, startPoint x: 278, startPoint y: 128, endPoint x: 263, endPoint y: 86, distance: 44.1
click at [263, 86] on div "86 Condition ********* Start preview here Rename Duplicate [GEOGRAPHIC_DATA]" at bounding box center [279, 89] width 146 height 14
click at [245, 98] on span "Client message" at bounding box center [244, 100] width 35 height 6
click at [245, 98] on button "Client message" at bounding box center [268, 99] width 91 height 13
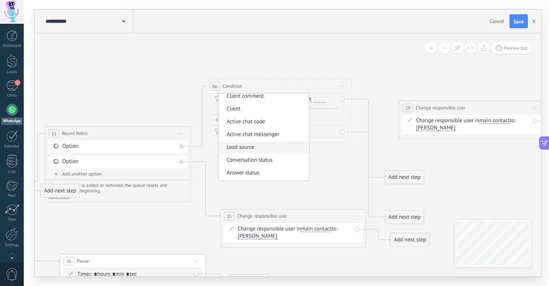
scroll to position [25, 0]
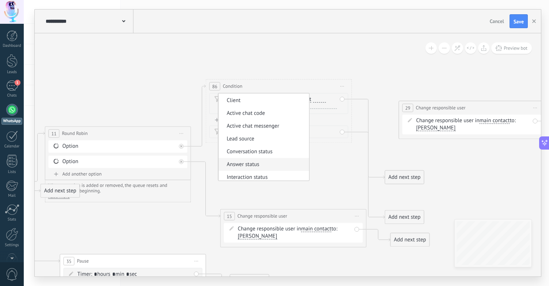
click at [253, 166] on span "Answer status" at bounding box center [263, 164] width 88 height 7
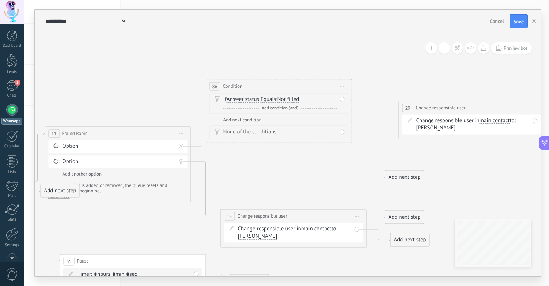
click at [291, 99] on span "Not filled" at bounding box center [289, 100] width 22 height 6
click at [291, 99] on button "Not filled" at bounding box center [319, 99] width 91 height 13
click at [294, 112] on span "Answered" at bounding box center [313, 112] width 88 height 7
click at [297, 98] on span "Answered" at bounding box center [289, 100] width 23 height 6
click at [297, 98] on button "Answered" at bounding box center [319, 99] width 91 height 13
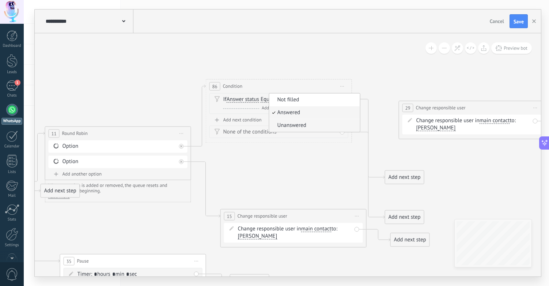
click at [299, 126] on span "Unanswered" at bounding box center [313, 125] width 88 height 7
click at [343, 86] on icon at bounding box center [343, 86] width 4 height 1
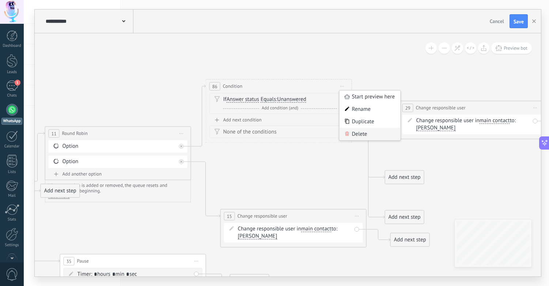
click at [361, 134] on div "Delete" at bounding box center [370, 134] width 61 height 12
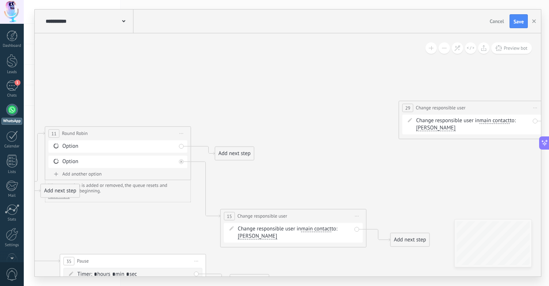
click at [240, 155] on div "Add next step" at bounding box center [234, 153] width 39 height 12
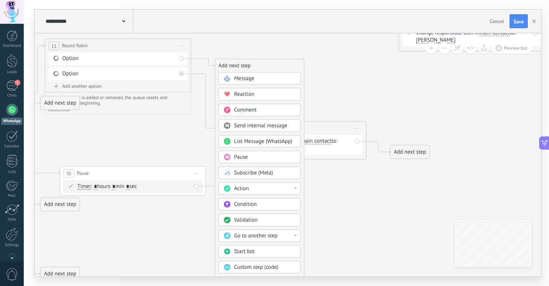
click at [257, 155] on div "Pause" at bounding box center [264, 157] width 61 height 7
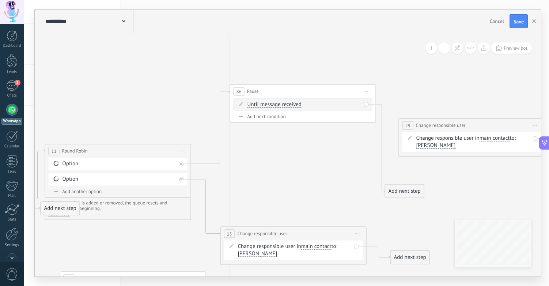
drag, startPoint x: 266, startPoint y: 170, endPoint x: 277, endPoint y: 92, distance: 79.0
click at [277, 92] on div "86 Pause ***** Start preview here Rename Duplicate [GEOGRAPHIC_DATA]" at bounding box center [303, 91] width 146 height 14
click at [363, 93] on icon at bounding box center [363, 93] width 4 height 1
click at [396, 138] on div "Delete" at bounding box center [390, 140] width 61 height 12
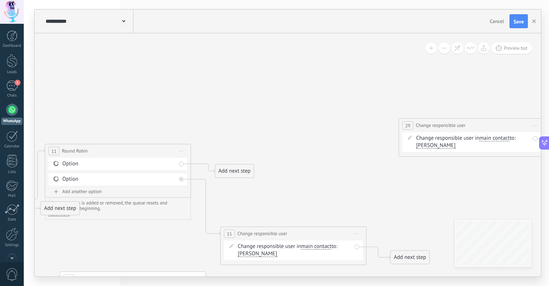
click at [246, 171] on div "Add next step" at bounding box center [234, 171] width 39 height 12
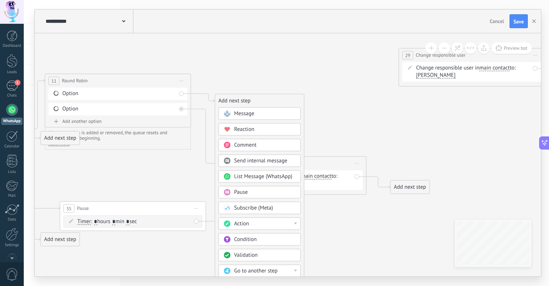
click at [266, 192] on div "Pause" at bounding box center [264, 192] width 61 height 7
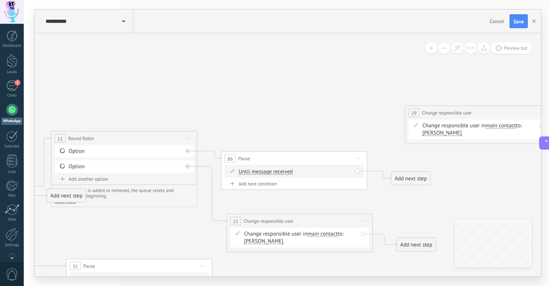
drag, startPoint x: 314, startPoint y: 64, endPoint x: 320, endPoint y: 121, distance: 57.7
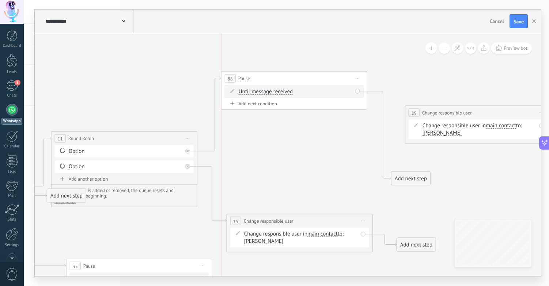
drag, startPoint x: 290, startPoint y: 161, endPoint x: 290, endPoint y: 81, distance: 80.1
click at [290, 81] on div "86 Pause ***** Start preview here Rename Duplicate [GEOGRAPHIC_DATA]" at bounding box center [295, 79] width 146 height 14
click at [285, 91] on span "Until message received" at bounding box center [266, 92] width 54 height 6
click at [285, 91] on button "Until message received" at bounding box center [280, 91] width 91 height 13
click at [281, 106] on span "Timer" at bounding box center [275, 104] width 88 height 7
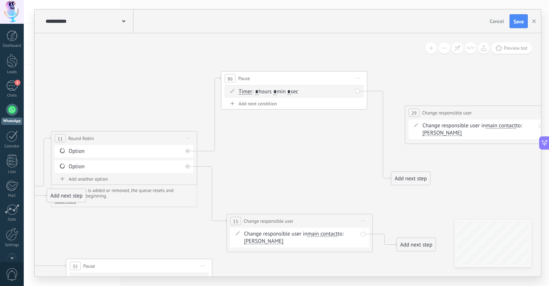
click at [359, 77] on span "Start preview here Rename Duplicate [GEOGRAPHIC_DATA]" at bounding box center [358, 78] width 12 height 11
click at [367, 125] on div "Delete" at bounding box center [385, 126] width 61 height 12
click at [253, 157] on div "Add next step" at bounding box center [241, 158] width 39 height 12
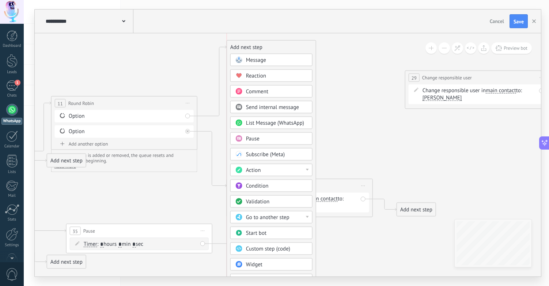
drag, startPoint x: 276, startPoint y: 124, endPoint x: 280, endPoint y: 49, distance: 75.1
click at [280, 48] on div "Add next step" at bounding box center [271, 47] width 89 height 12
click at [279, 169] on div "Action" at bounding box center [276, 170] width 61 height 7
click at [275, 221] on div "Change responsible user" at bounding box center [272, 220] width 82 height 12
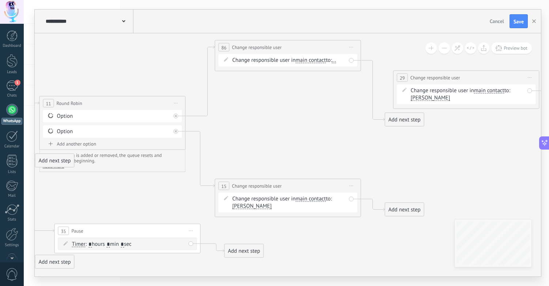
click at [336, 61] on span "..." at bounding box center [334, 60] width 4 height 6
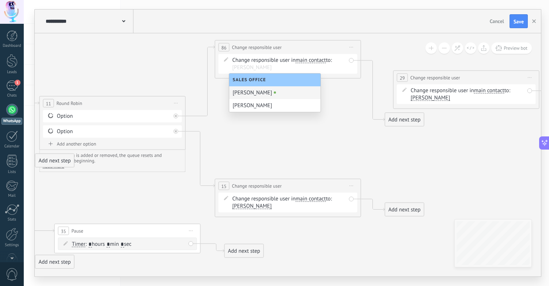
click at [251, 93] on div "[PERSON_NAME]" at bounding box center [274, 92] width 91 height 13
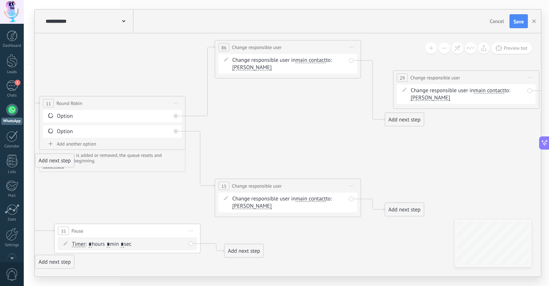
drag, startPoint x: 530, startPoint y: 76, endPoint x: 535, endPoint y: 87, distance: 11.8
click at [530, 76] on span "Start preview here Rename Duplicate [GEOGRAPHIC_DATA]" at bounding box center [530, 77] width 12 height 11
click at [532, 125] on div "Delete" at bounding box center [557, 125] width 61 height 12
click at [402, 118] on div "Add next step" at bounding box center [404, 120] width 39 height 12
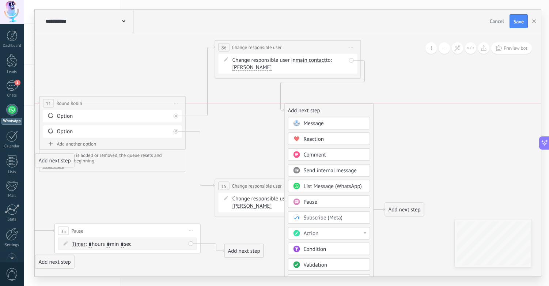
drag, startPoint x: 442, startPoint y: 121, endPoint x: 342, endPoint y: 114, distance: 100.8
click at [342, 114] on div "Add next step" at bounding box center [329, 111] width 89 height 12
click at [336, 201] on div "Pause" at bounding box center [334, 202] width 61 height 7
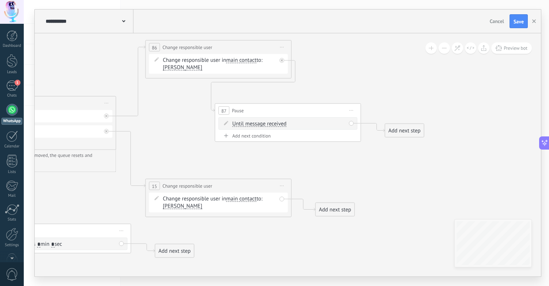
click at [265, 124] on span "Until message received" at bounding box center [260, 124] width 54 height 6
click at [265, 124] on button "Until message received" at bounding box center [274, 123] width 91 height 13
click at [255, 137] on span "Timer" at bounding box center [269, 136] width 88 height 7
click at [252, 123] on input "*" at bounding box center [250, 124] width 3 height 6
click at [271, 124] on input "*" at bounding box center [268, 124] width 3 height 6
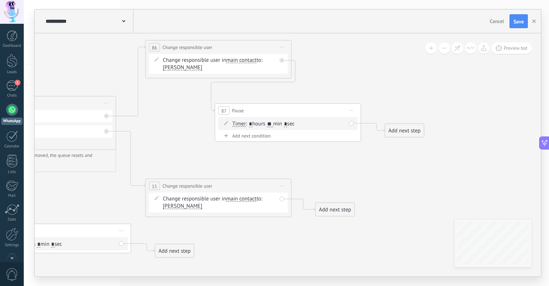
type input "**"
click at [350, 111] on span "Start preview here Rename Duplicate [GEOGRAPHIC_DATA]" at bounding box center [352, 110] width 12 height 11
click at [401, 133] on div "Add next step" at bounding box center [404, 131] width 39 height 12
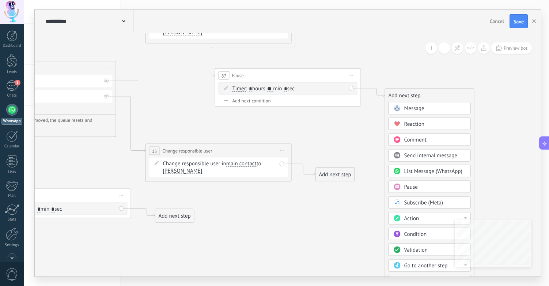
click at [418, 233] on span "Condition" at bounding box center [415, 234] width 23 height 7
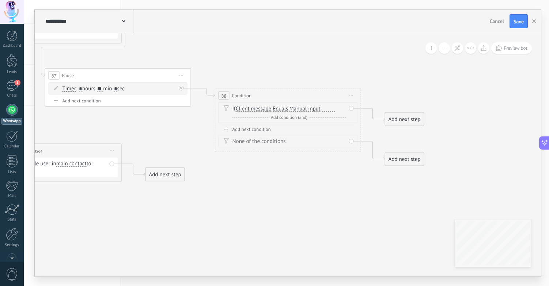
click at [255, 108] on span "Client message" at bounding box center [253, 109] width 35 height 6
click at [255, 108] on button "Client message" at bounding box center [277, 108] width 91 height 13
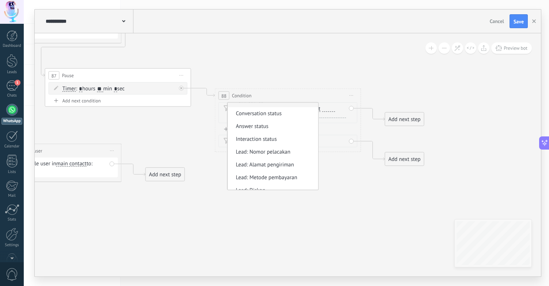
scroll to position [77, 0]
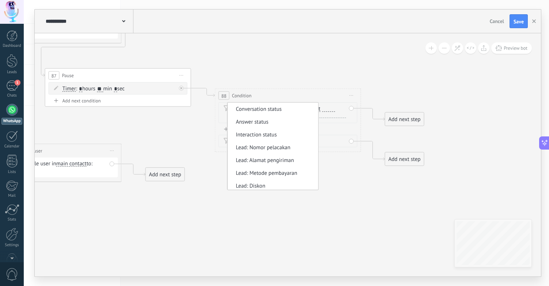
click at [261, 122] on span "Answer status" at bounding box center [272, 121] width 88 height 7
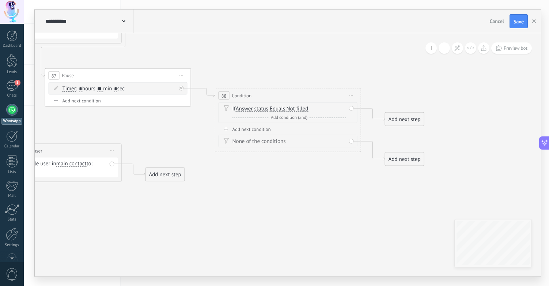
click at [302, 108] on span "Not filled" at bounding box center [298, 109] width 22 height 6
click at [302, 108] on button "Not filled" at bounding box center [328, 108] width 91 height 13
click at [307, 136] on span "Unanswered" at bounding box center [323, 134] width 88 height 7
click at [412, 120] on div "Add next step" at bounding box center [404, 119] width 39 height 12
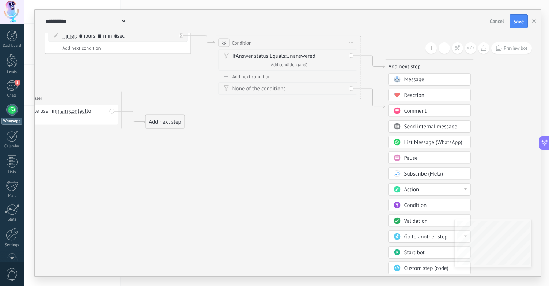
click at [427, 190] on div "Action" at bounding box center [434, 189] width 61 height 7
click at [425, 238] on div "Change responsible user" at bounding box center [430, 239] width 82 height 12
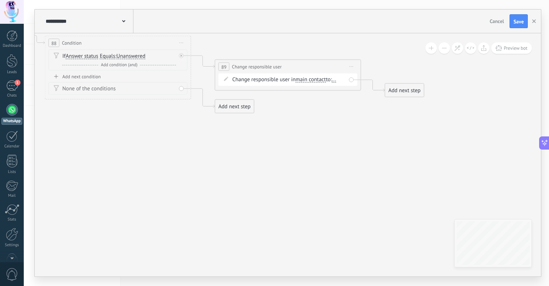
click at [336, 79] on span "..." at bounding box center [334, 80] width 4 height 6
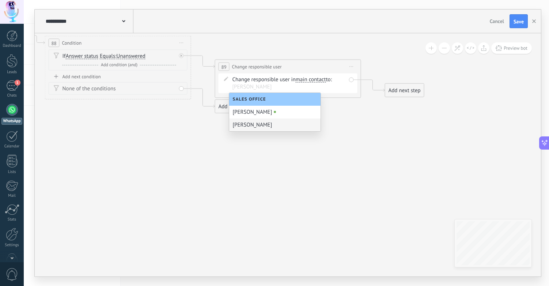
drag, startPoint x: 291, startPoint y: 125, endPoint x: 294, endPoint y: 125, distance: 3.7
click at [291, 125] on div "[PERSON_NAME]" at bounding box center [274, 124] width 91 height 13
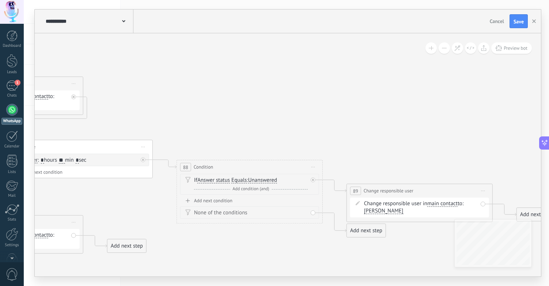
drag, startPoint x: 209, startPoint y: 151, endPoint x: 349, endPoint y: 280, distance: 190.7
click at [349, 280] on div "**********" at bounding box center [286, 143] width 525 height 286
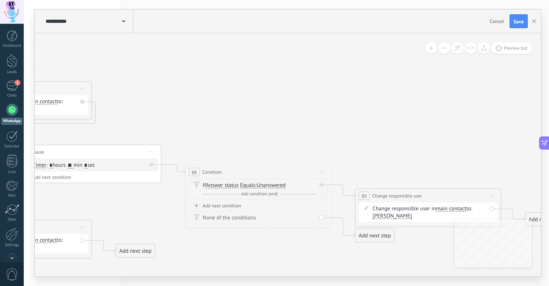
drag, startPoint x: 351, startPoint y: 269, endPoint x: 404, endPoint y: 239, distance: 60.6
click at [378, 255] on div "**********" at bounding box center [286, 143] width 525 height 286
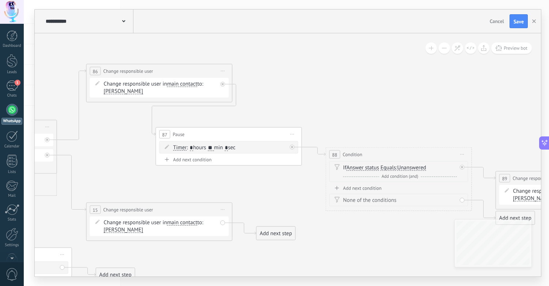
drag, startPoint x: 234, startPoint y: 93, endPoint x: 329, endPoint y: 82, distance: 96.0
click at [329, 82] on icon at bounding box center [93, 279] width 1591 height 796
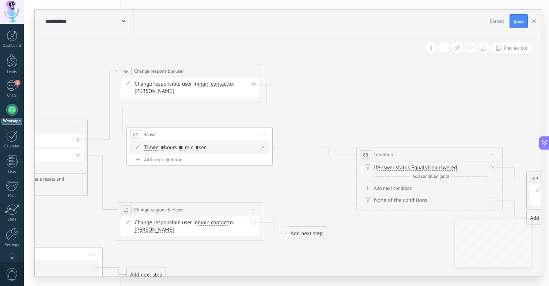
scroll to position [439, 0]
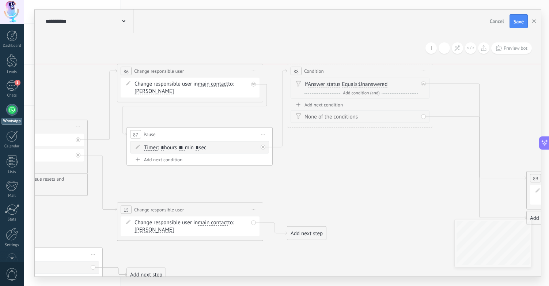
drag, startPoint x: 404, startPoint y: 154, endPoint x: 338, endPoint y: 75, distance: 102.8
click at [337, 74] on div "88 Condition ********* Start preview here Rename Duplicate Delete" at bounding box center [360, 71] width 146 height 14
click at [406, 168] on icon at bounding box center [123, 279] width 1591 height 796
click at [498, 186] on icon at bounding box center [123, 279] width 1591 height 796
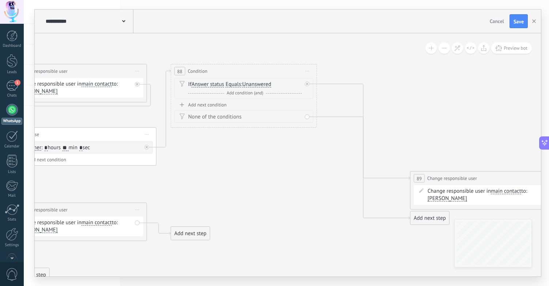
drag, startPoint x: 420, startPoint y: 181, endPoint x: 304, endPoint y: 181, distance: 116.3
click at [304, 181] on icon at bounding box center [7, 279] width 1591 height 796
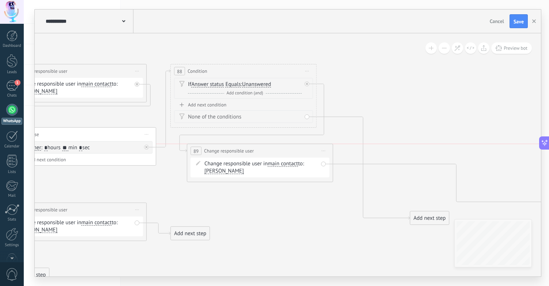
drag, startPoint x: 482, startPoint y: 178, endPoint x: 259, endPoint y: 149, distance: 224.6
click at [259, 149] on div "**********" at bounding box center [260, 151] width 146 height 14
drag, startPoint x: 431, startPoint y: 218, endPoint x: 392, endPoint y: 137, distance: 90.1
click at [392, 137] on div "Add next step" at bounding box center [389, 134] width 39 height 12
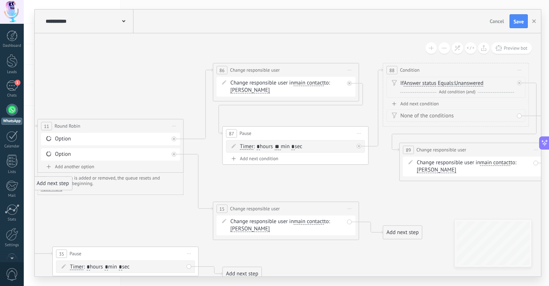
drag, startPoint x: 247, startPoint y: 212, endPoint x: 460, endPoint y: 211, distance: 212.5
click at [460, 211] on icon at bounding box center [219, 278] width 1591 height 796
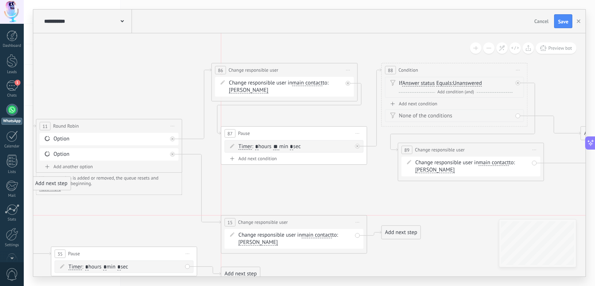
drag, startPoint x: 320, startPoint y: 210, endPoint x: 330, endPoint y: 223, distance: 16.2
click at [330, 223] on div "**********" at bounding box center [294, 222] width 146 height 14
